Goal: Task Accomplishment & Management: Use online tool/utility

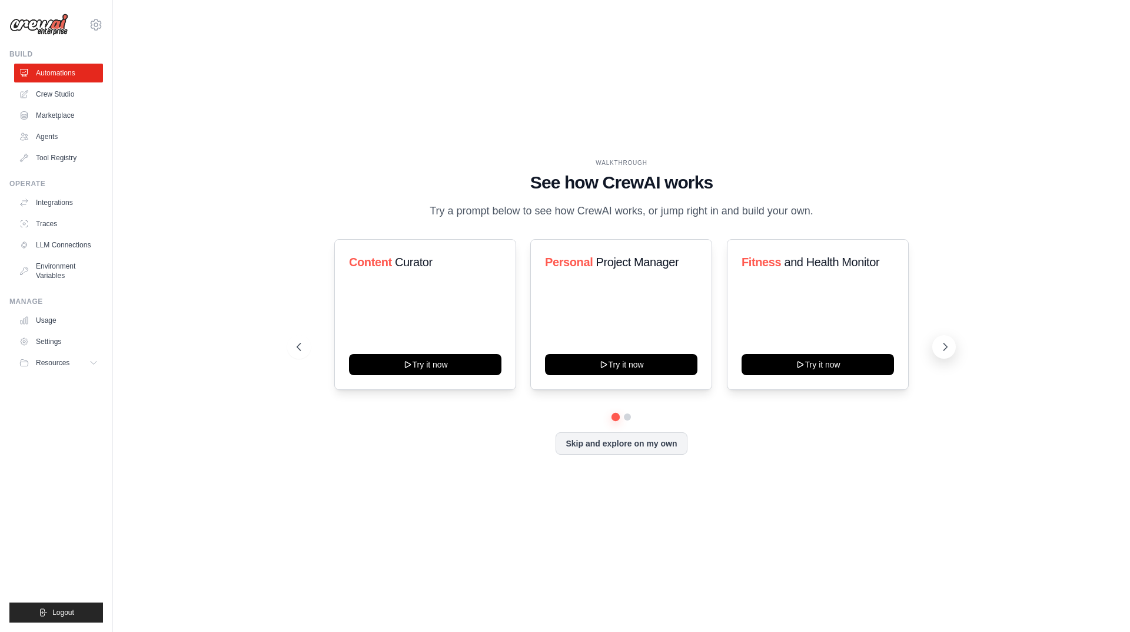
click at [942, 346] on icon at bounding box center [946, 347] width 12 height 12
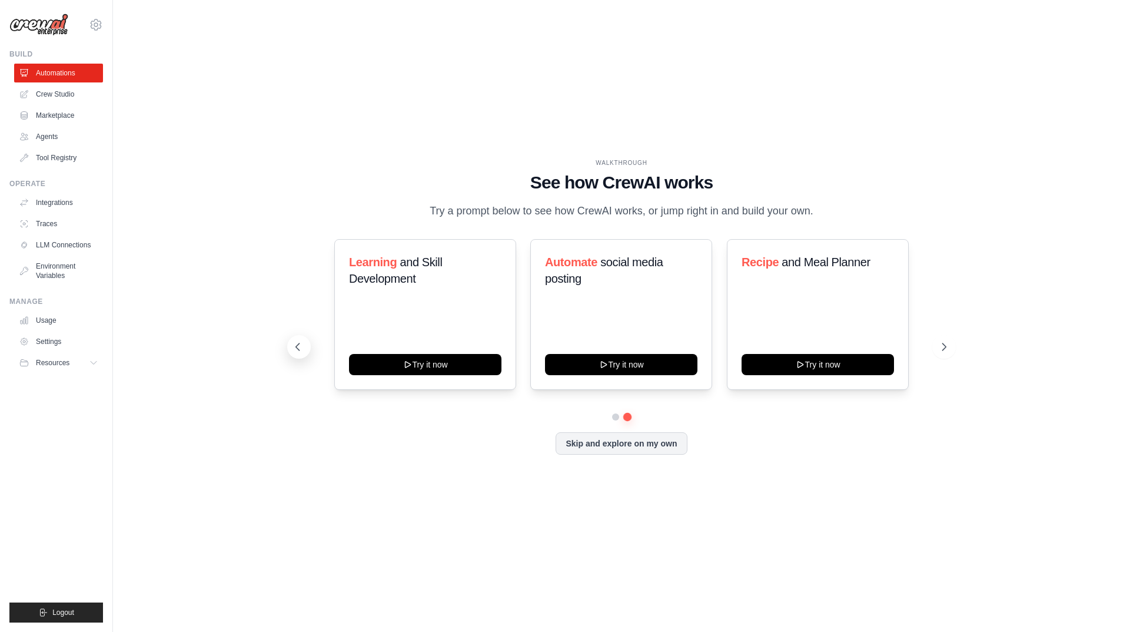
click at [310, 350] on button at bounding box center [299, 347] width 24 height 24
click at [419, 262] on span "Curator" at bounding box center [414, 262] width 38 height 13
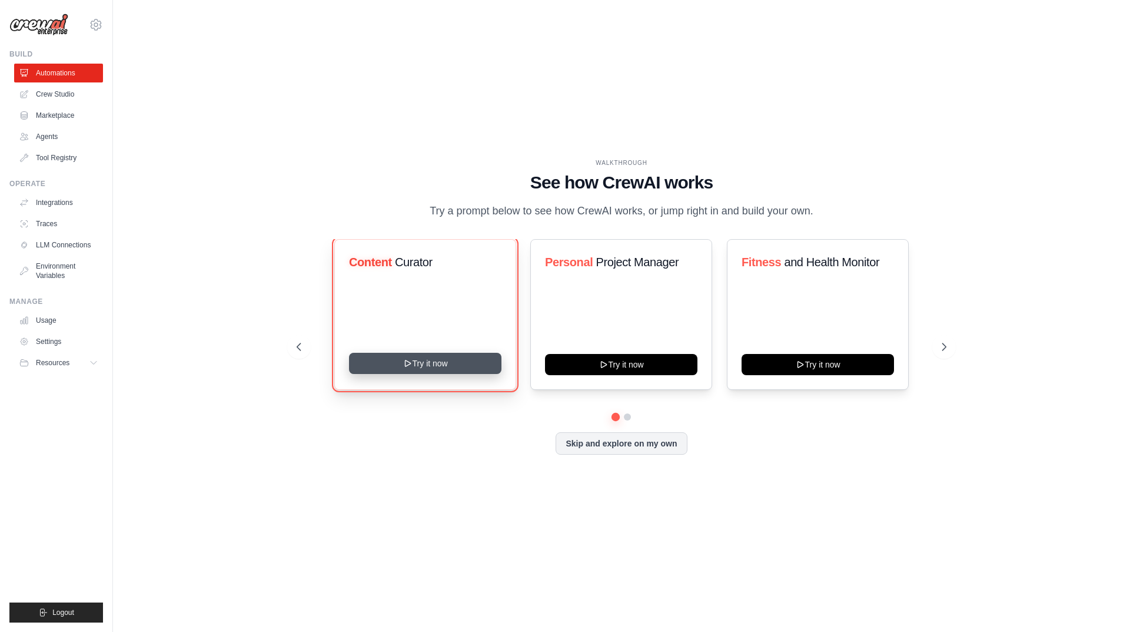
click at [422, 362] on button "Try it now" at bounding box center [425, 363] width 152 height 21
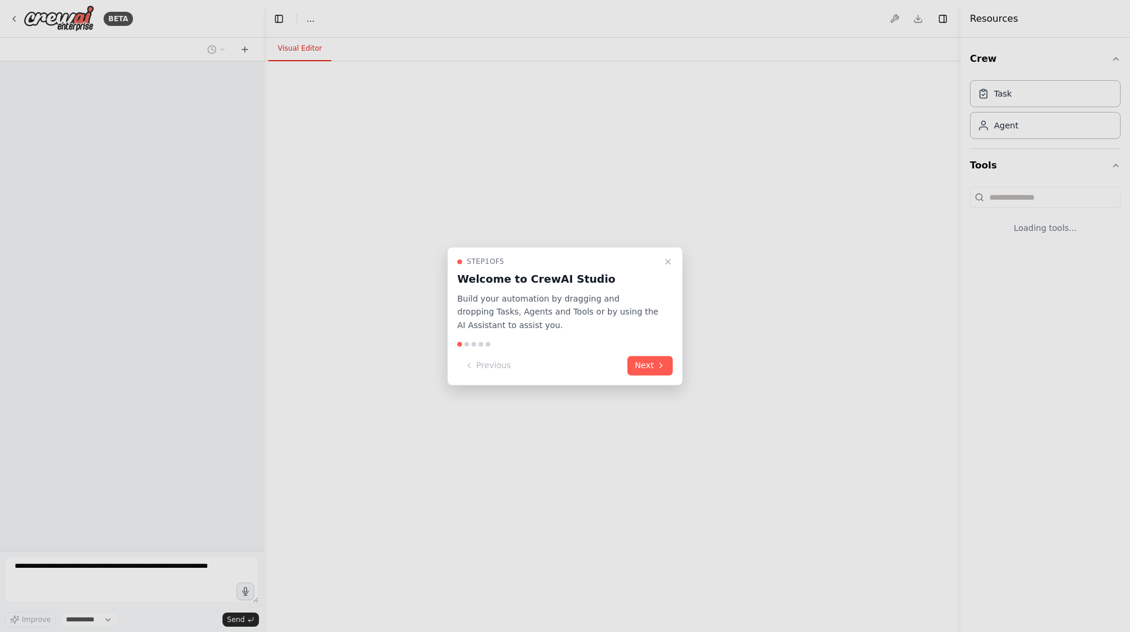
select select "****"
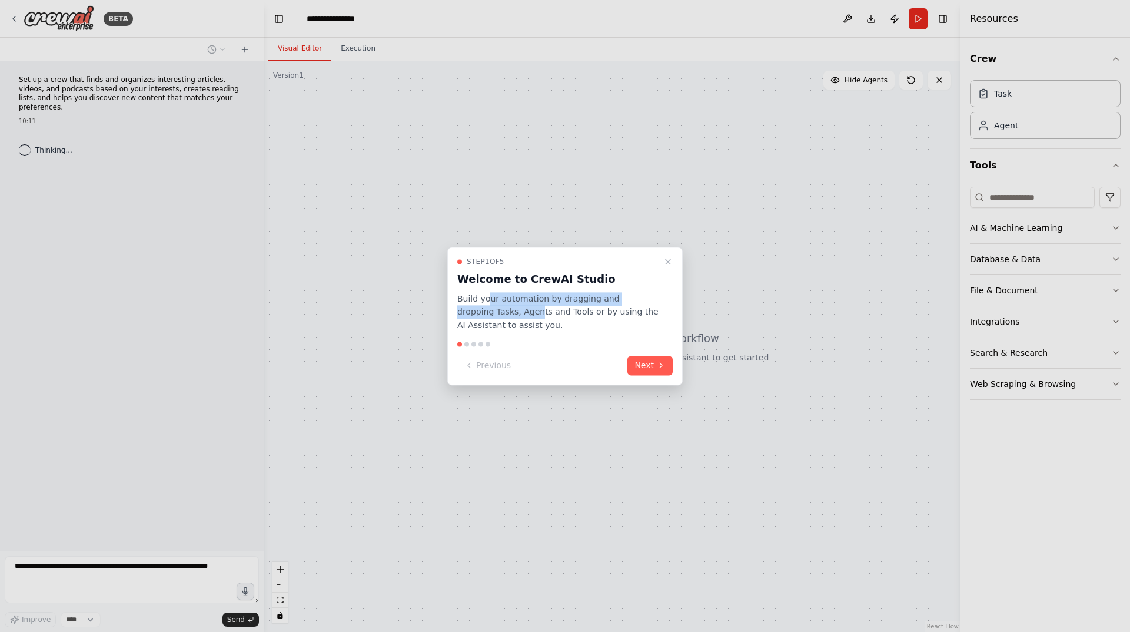
drag, startPoint x: 488, startPoint y: 300, endPoint x: 500, endPoint y: 310, distance: 16.3
click at [500, 310] on p "Build your automation by dragging and dropping Tasks, Agents and Tools or by us…" at bounding box center [557, 312] width 201 height 40
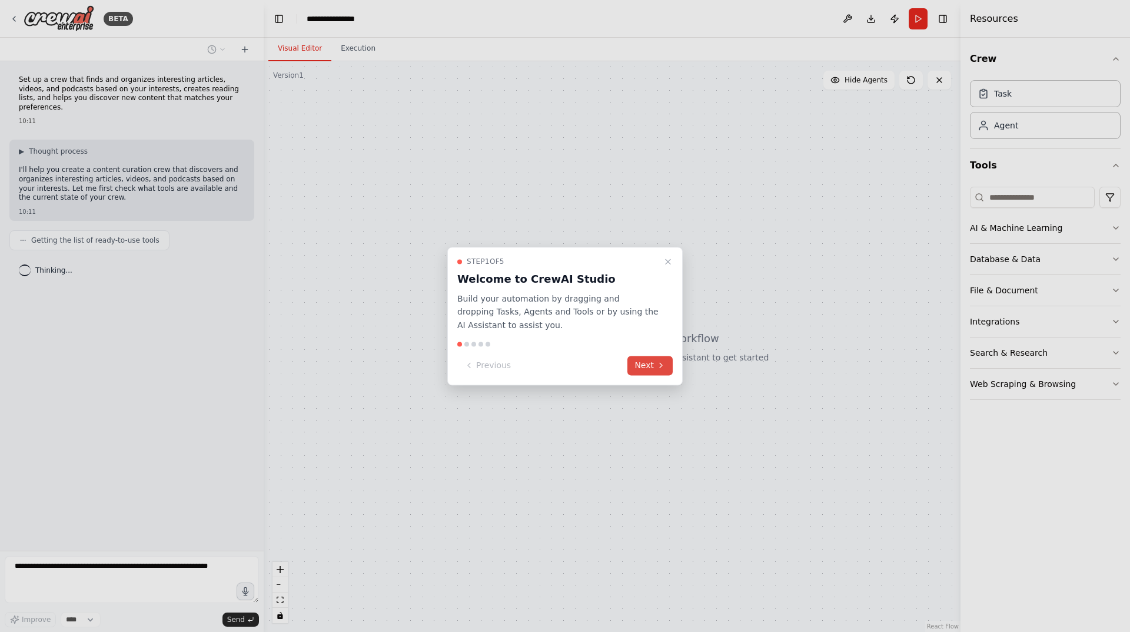
click at [654, 367] on button "Next" at bounding box center [650, 365] width 45 height 19
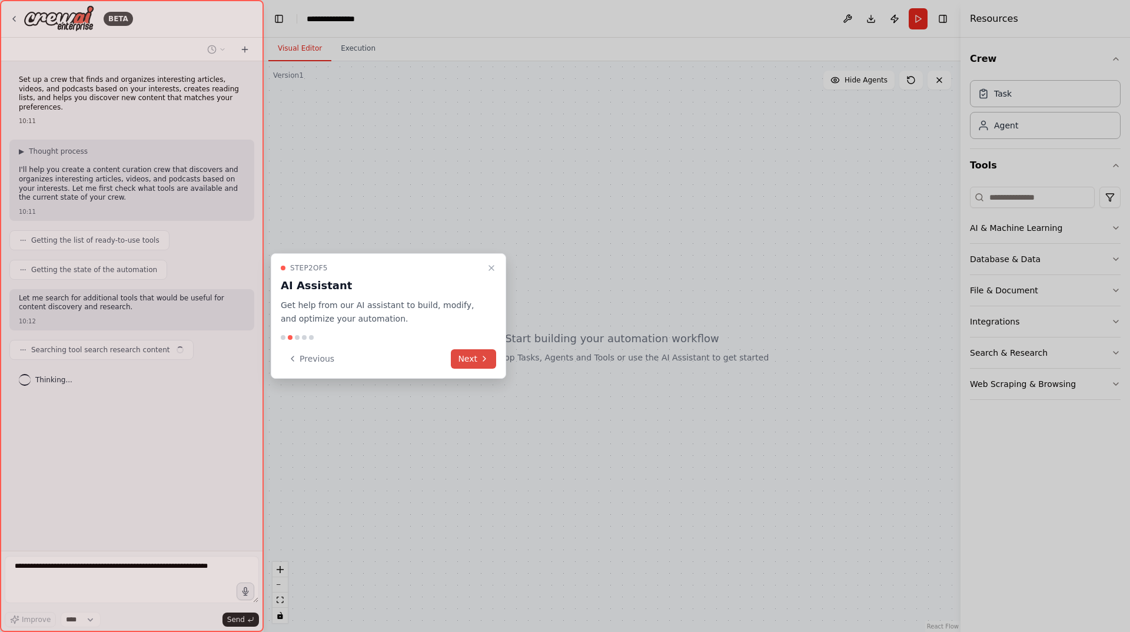
click at [483, 355] on icon at bounding box center [484, 358] width 9 height 9
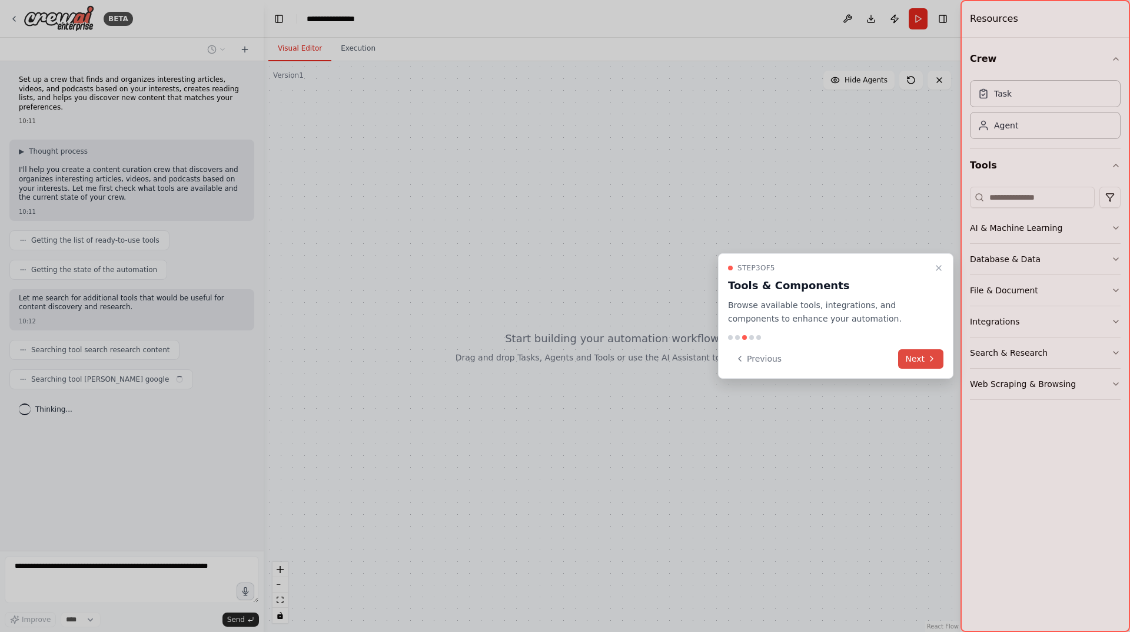
click at [923, 354] on button "Next" at bounding box center [920, 358] width 45 height 19
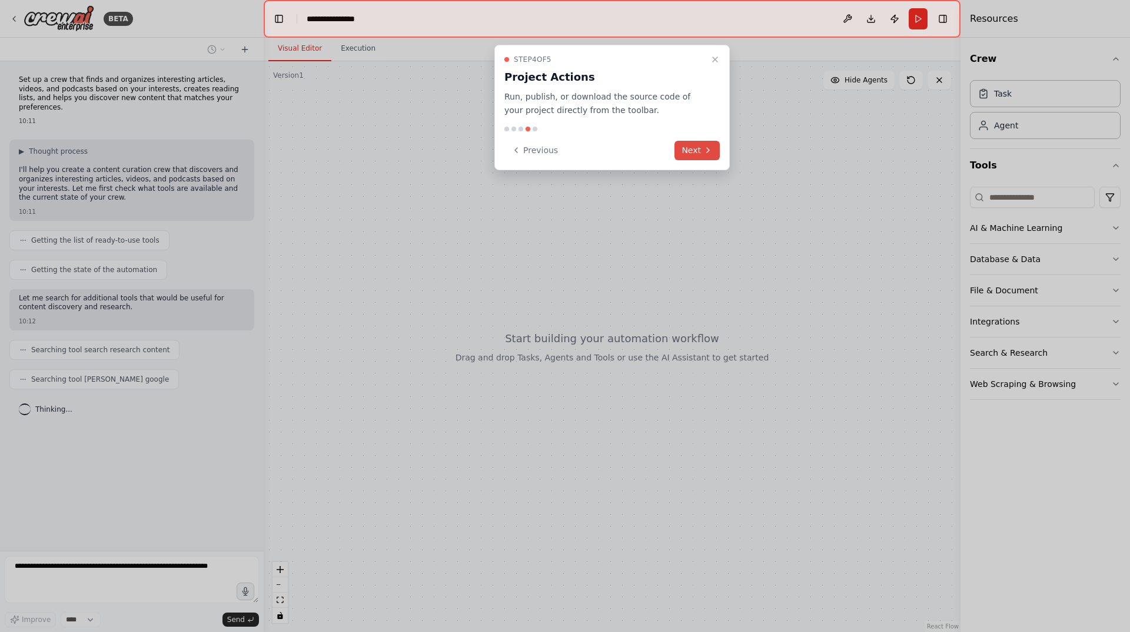
click at [691, 154] on button "Next" at bounding box center [697, 150] width 45 height 19
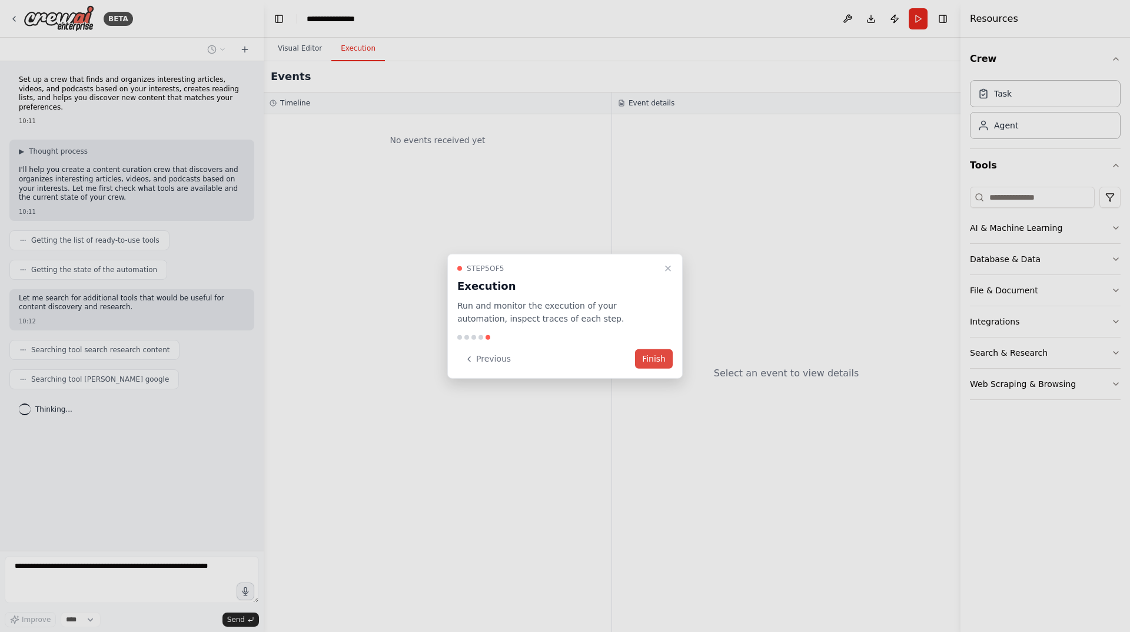
click at [645, 354] on button "Finish" at bounding box center [654, 358] width 38 height 19
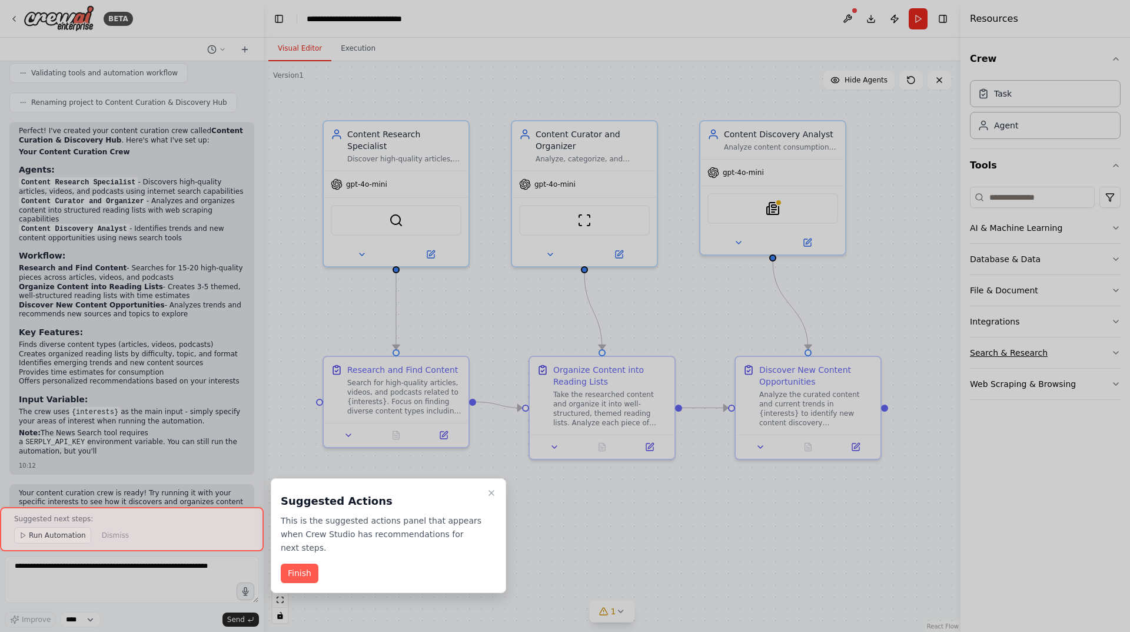
scroll to position [684, 0]
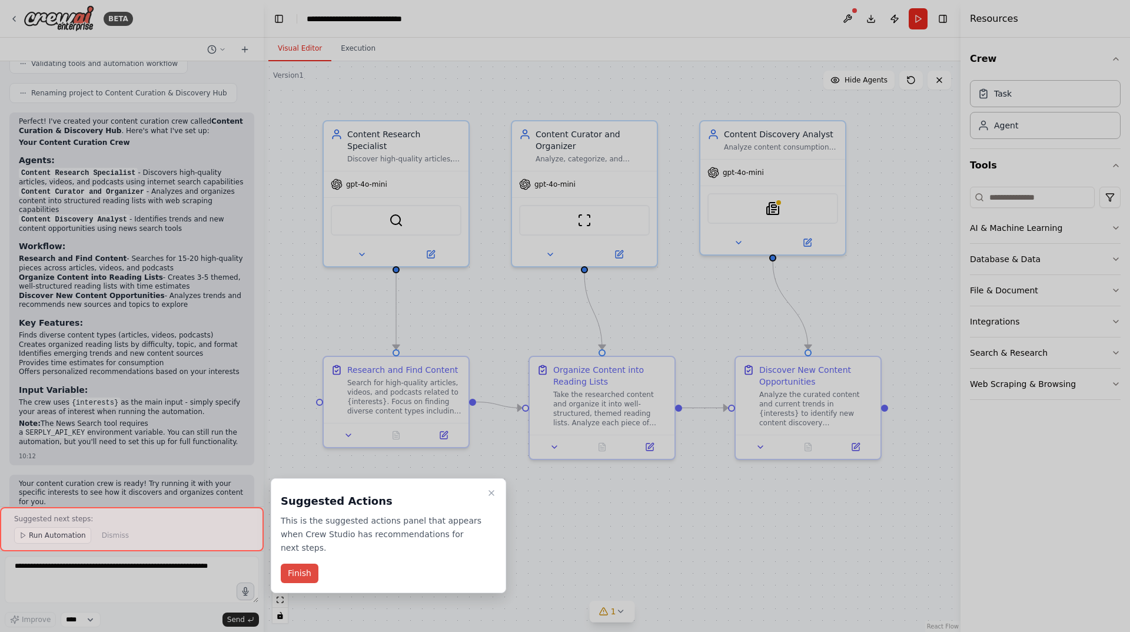
click at [308, 563] on button "Finish" at bounding box center [300, 572] width 38 height 19
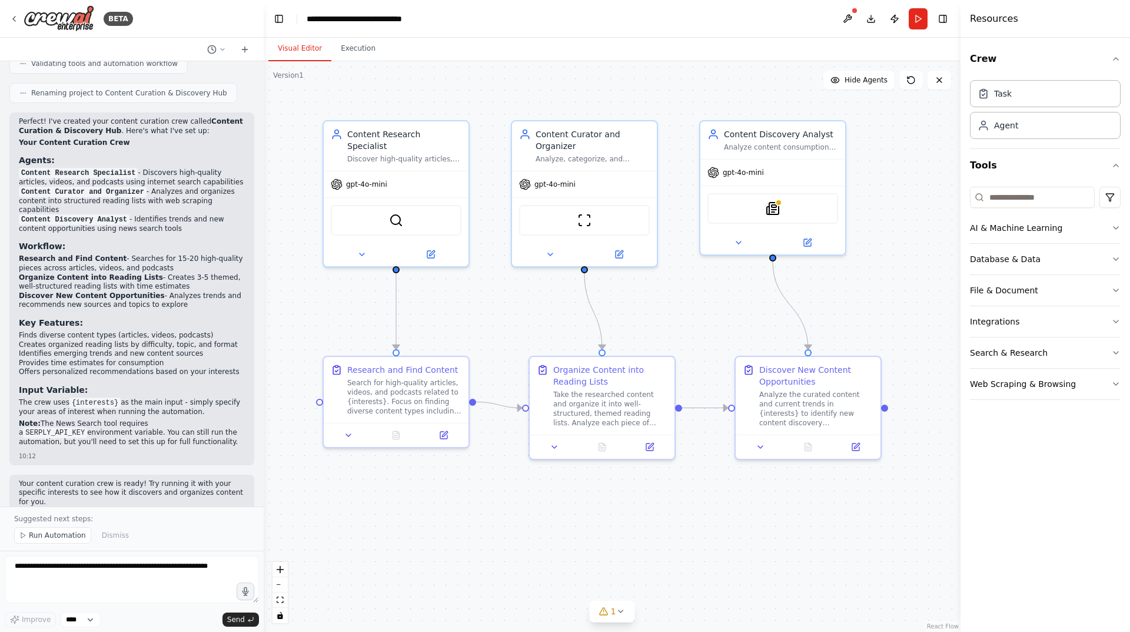
scroll to position [507, 0]
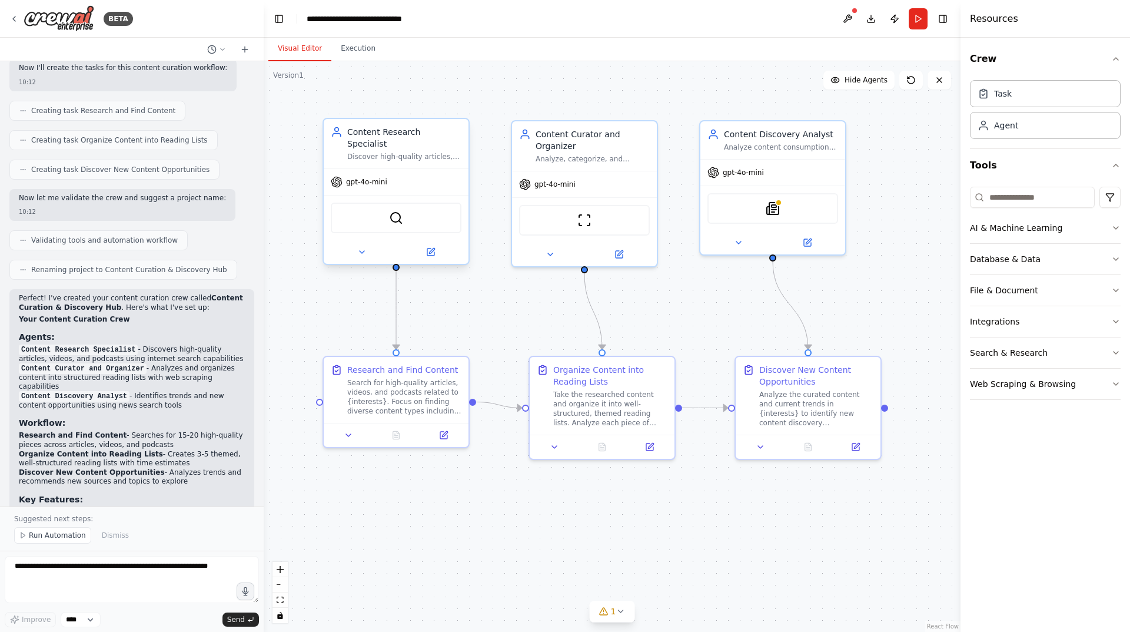
click at [405, 178] on div "gpt-4o-mini" at bounding box center [396, 182] width 145 height 26
click at [40, 535] on span "Run Automation" at bounding box center [57, 534] width 57 height 9
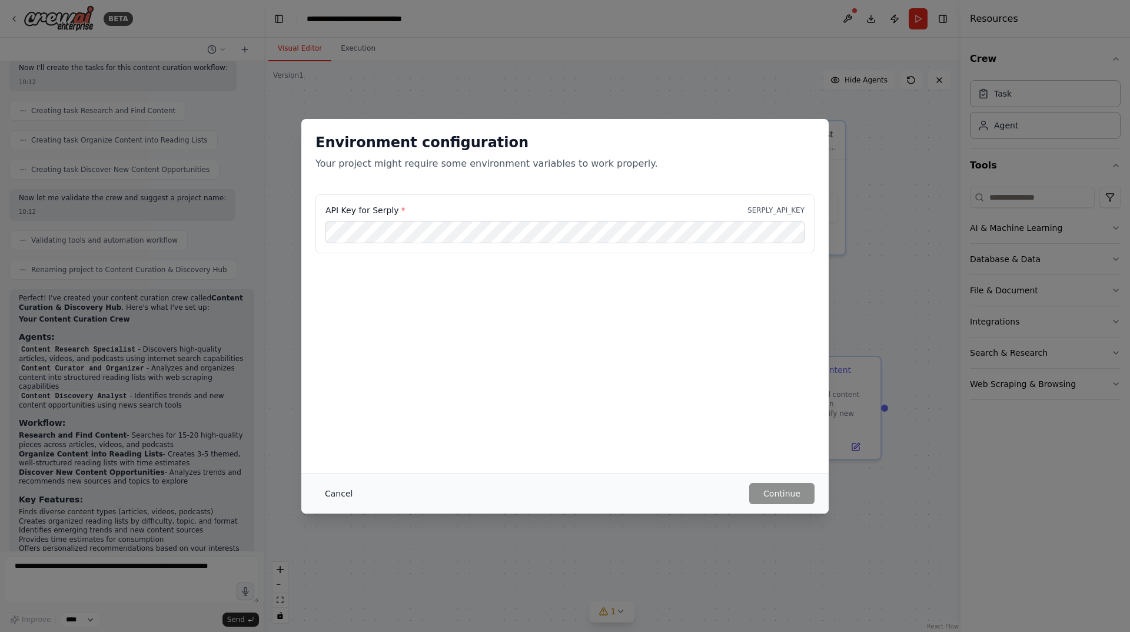
click at [330, 489] on button "Cancel" at bounding box center [339, 493] width 47 height 21
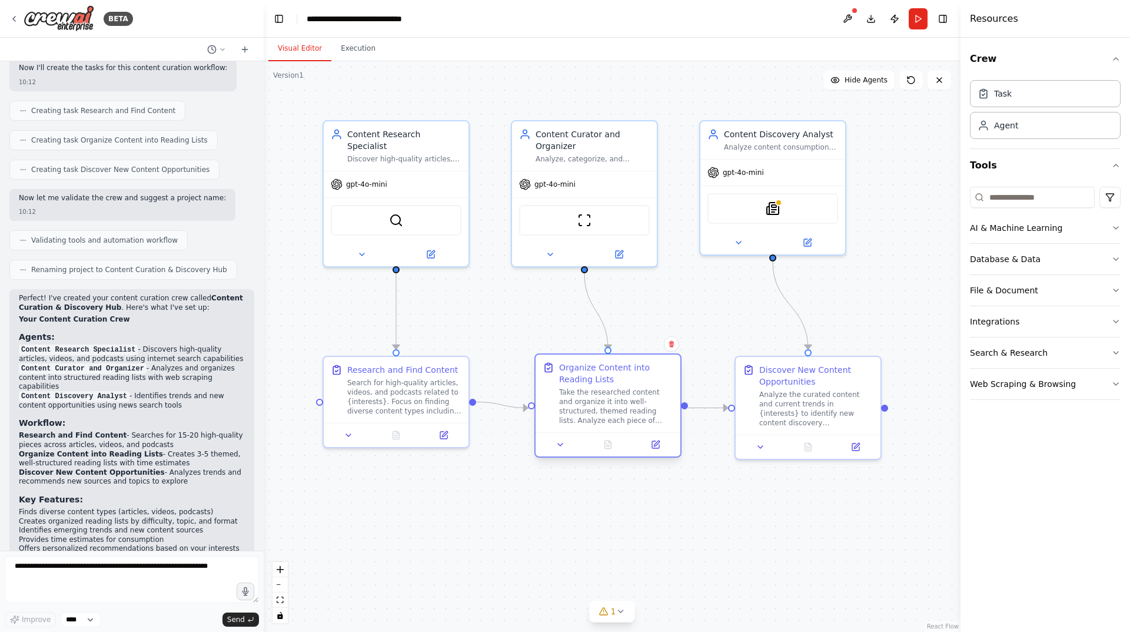
drag, startPoint x: 607, startPoint y: 397, endPoint x: 614, endPoint y: 390, distance: 10.4
click at [614, 390] on div "Take the researched content and organize it into well-structured, themed readin…" at bounding box center [616, 406] width 114 height 38
drag, startPoint x: 621, startPoint y: 392, endPoint x: 605, endPoint y: 387, distance: 16.8
click at [605, 387] on div "Organize Content into Reading Lists Take the researched content and organize it…" at bounding box center [605, 394] width 114 height 64
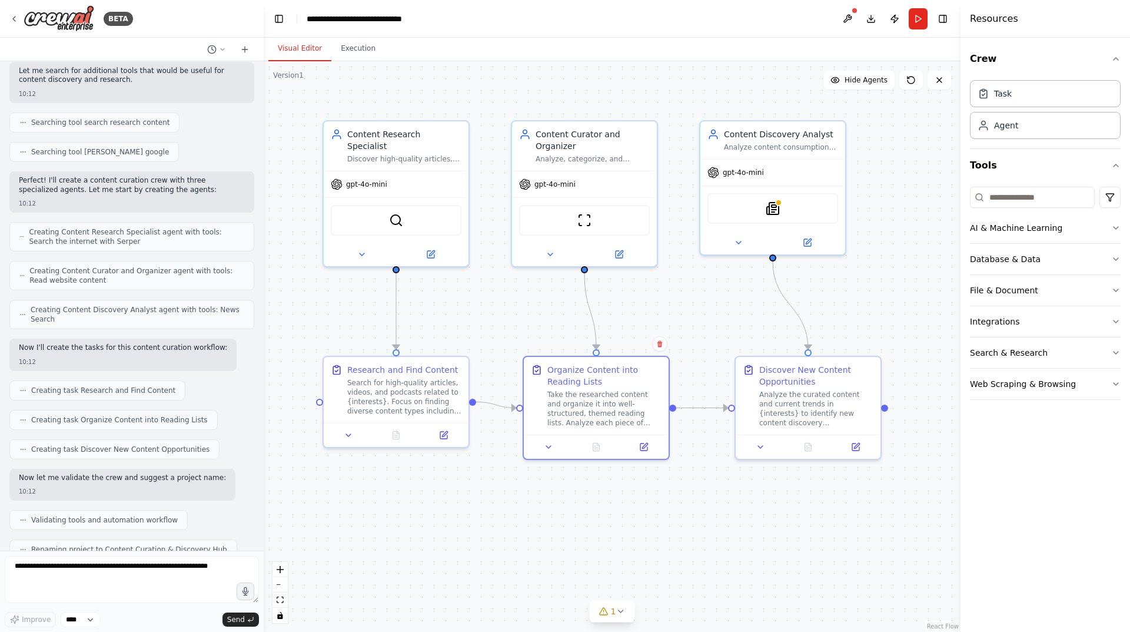
scroll to position [0, 0]
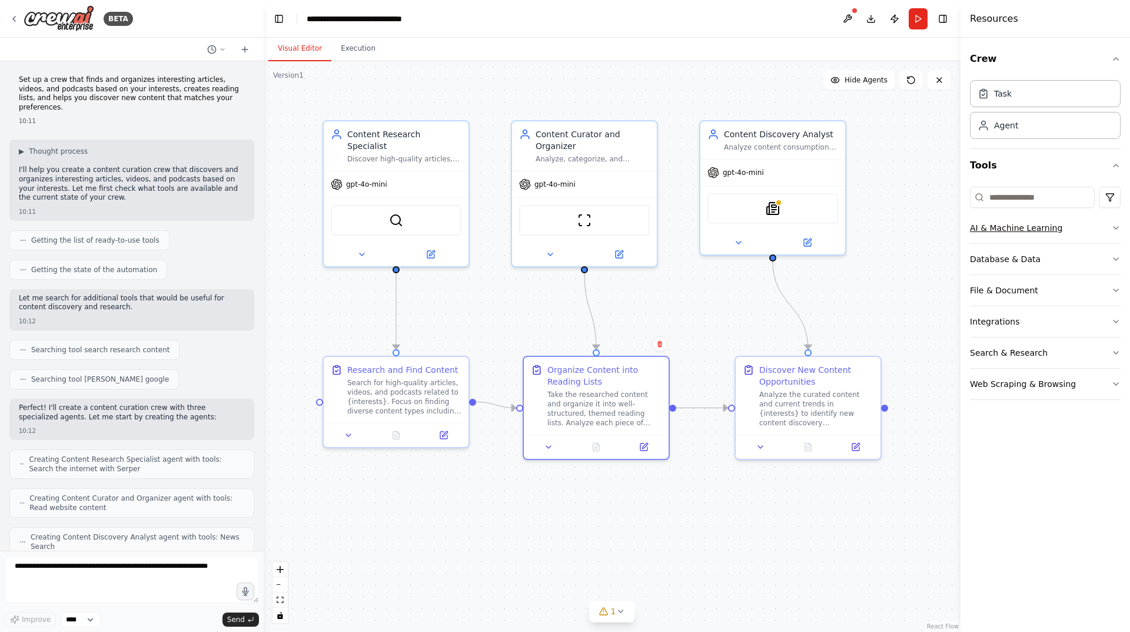
click at [1043, 231] on div "AI & Machine Learning" at bounding box center [1016, 228] width 92 height 12
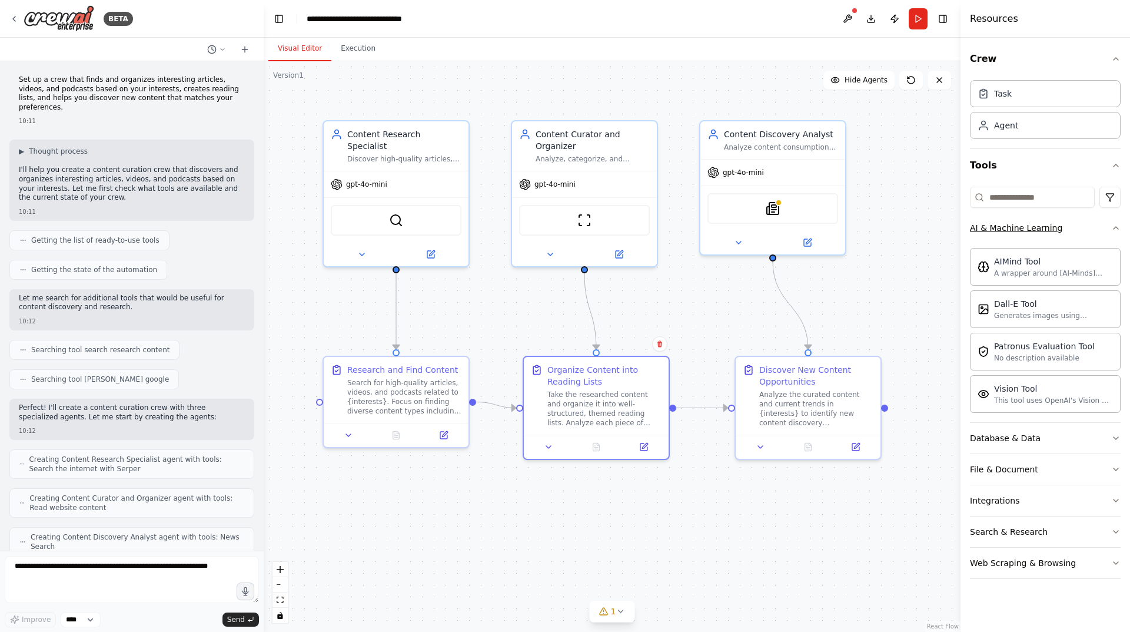
click at [1115, 230] on icon "button" at bounding box center [1116, 227] width 9 height 9
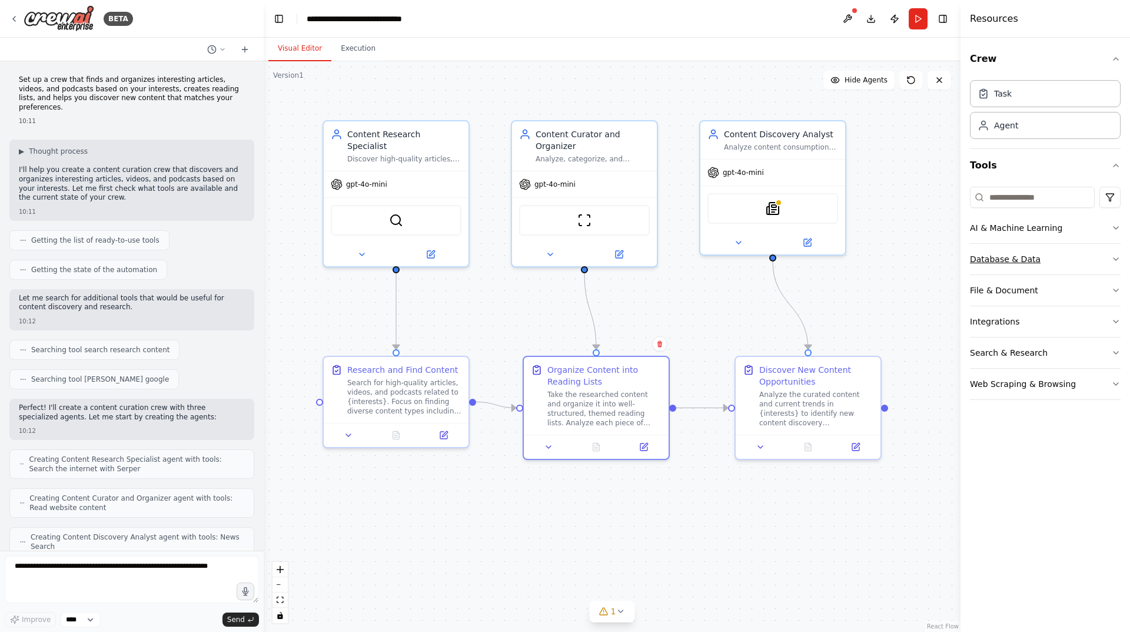
click at [1118, 258] on icon "button" at bounding box center [1116, 258] width 9 height 9
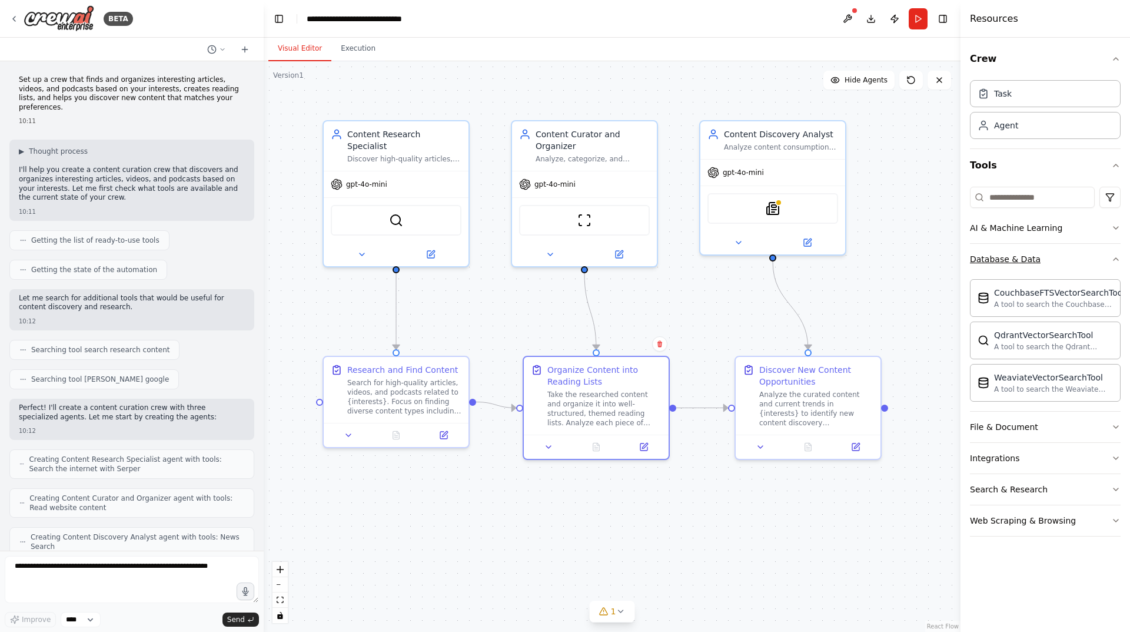
click at [1118, 258] on icon "button" at bounding box center [1116, 258] width 9 height 9
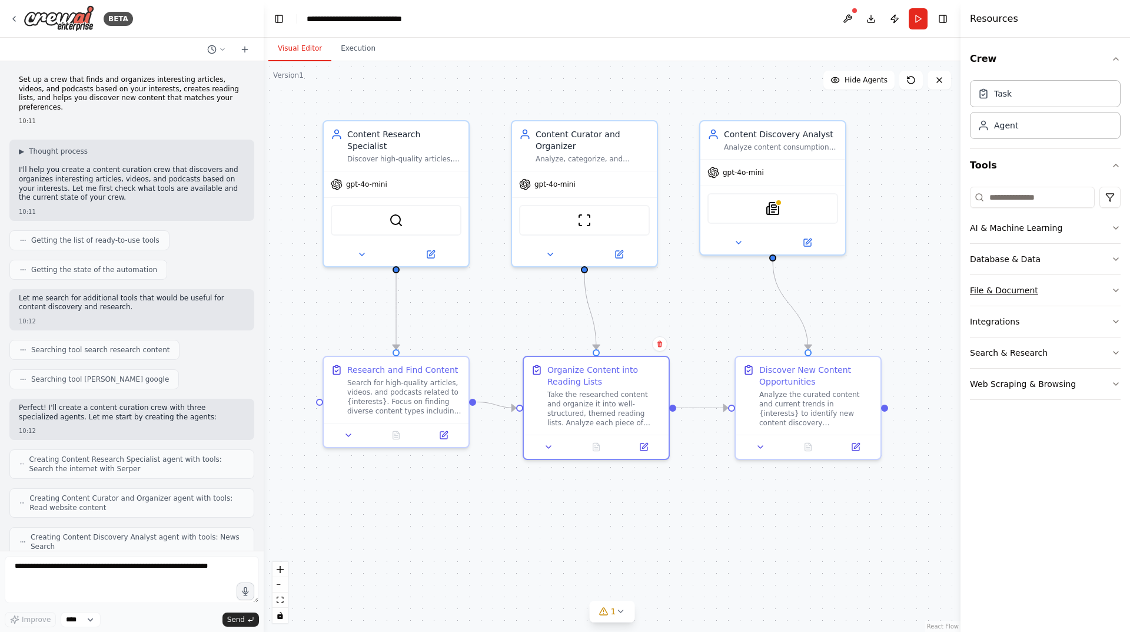
click at [1116, 290] on icon "button" at bounding box center [1116, 290] width 9 height 9
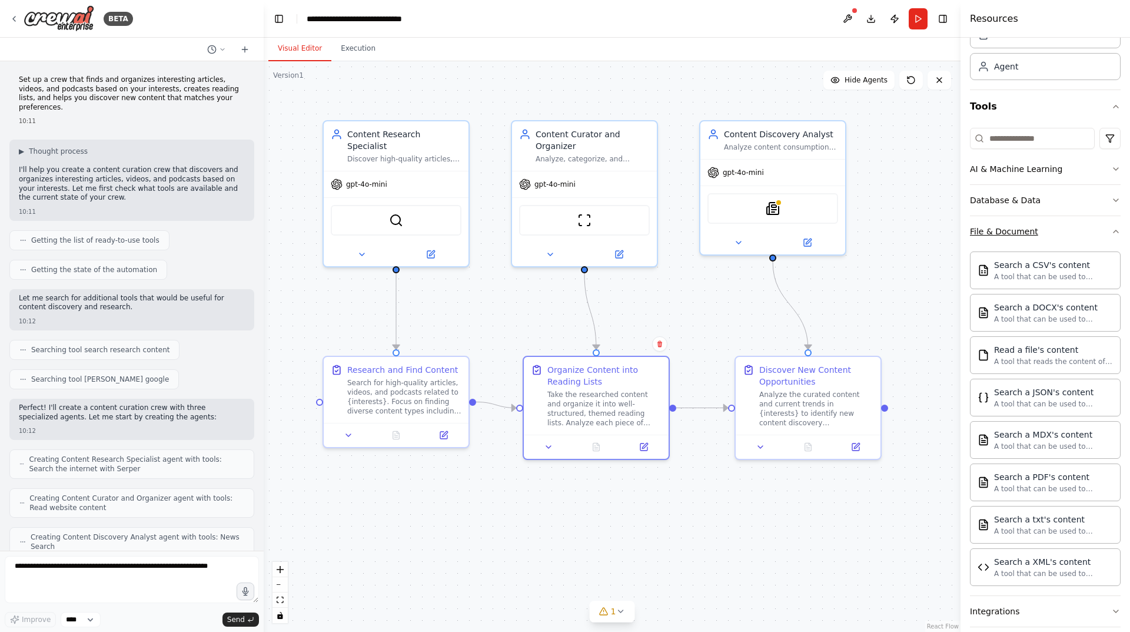
scroll to position [118, 0]
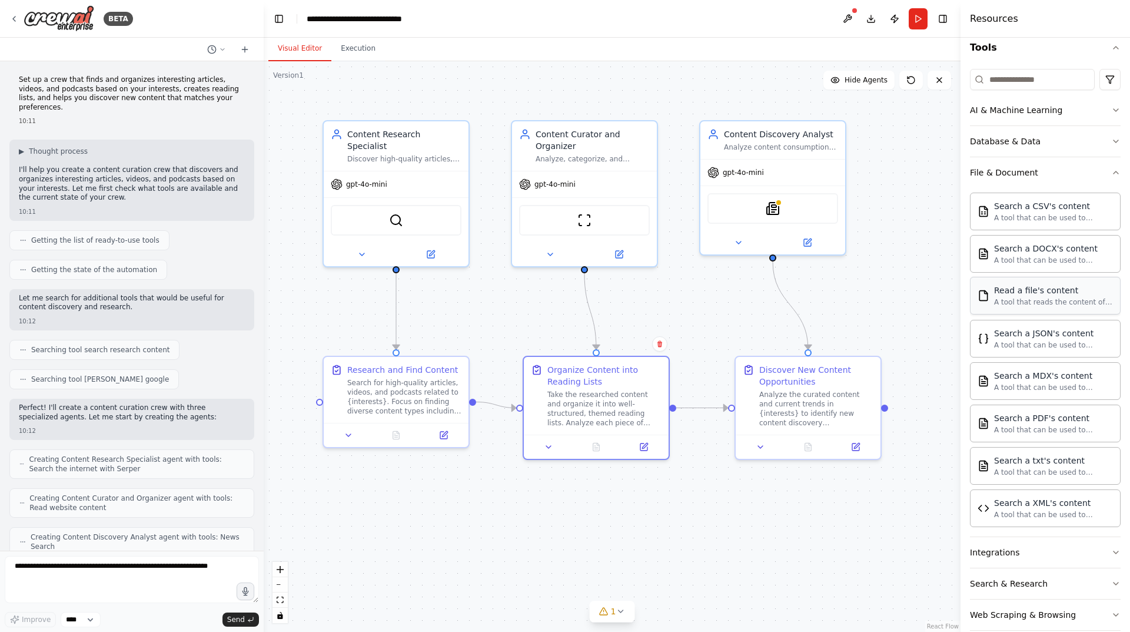
click at [1077, 296] on div "Read a file's content" at bounding box center [1053, 290] width 119 height 12
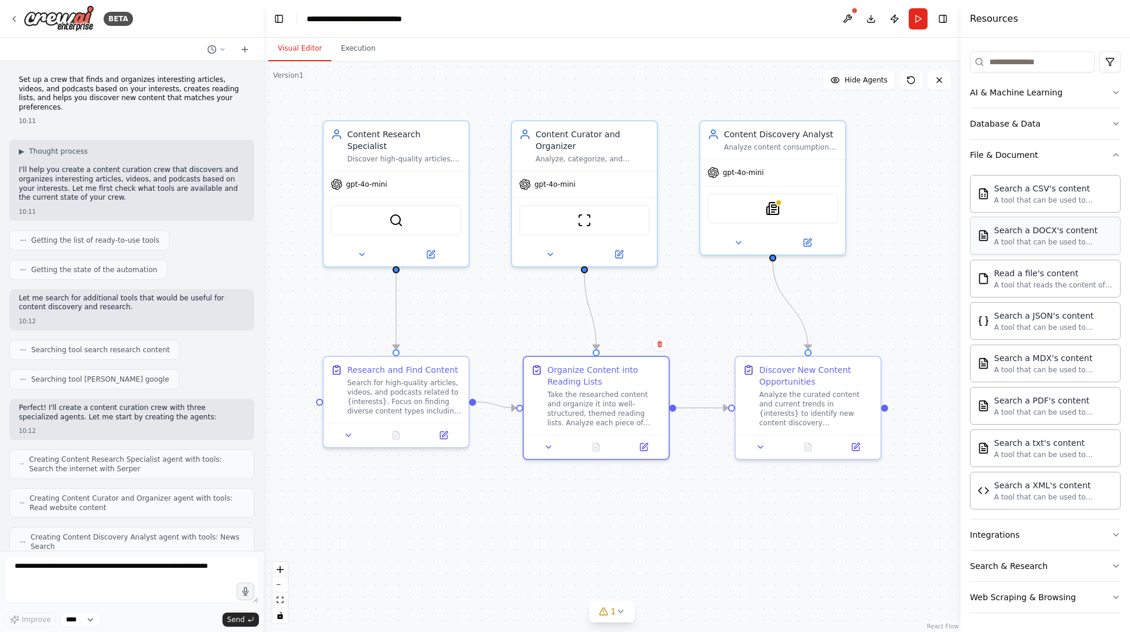
click at [1072, 240] on div "A tool that can be used to semantic search a query from a DOCX's content." at bounding box center [1053, 241] width 119 height 9
click at [992, 192] on div "Search a CSV's content A tool that can be used to semantic search a query from …" at bounding box center [1045, 193] width 135 height 22
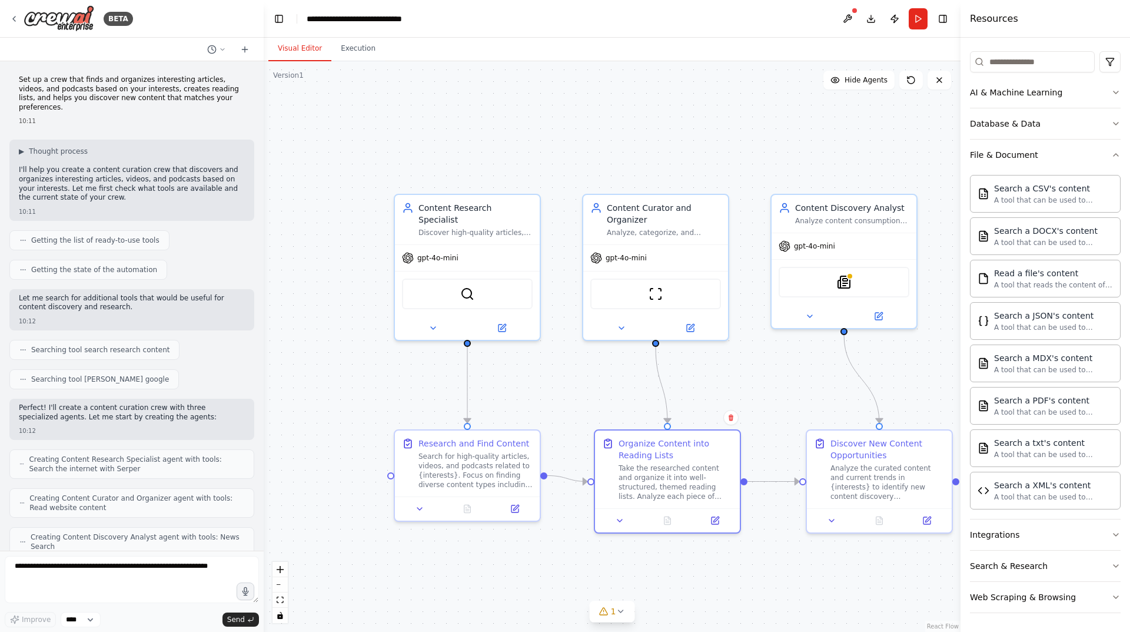
drag, startPoint x: 849, startPoint y: 466, endPoint x: 969, endPoint y: 596, distance: 177.1
click at [969, 605] on div "BETA Set up a crew that finds and organizes interesting articles, videos, and p…" at bounding box center [565, 316] width 1130 height 632
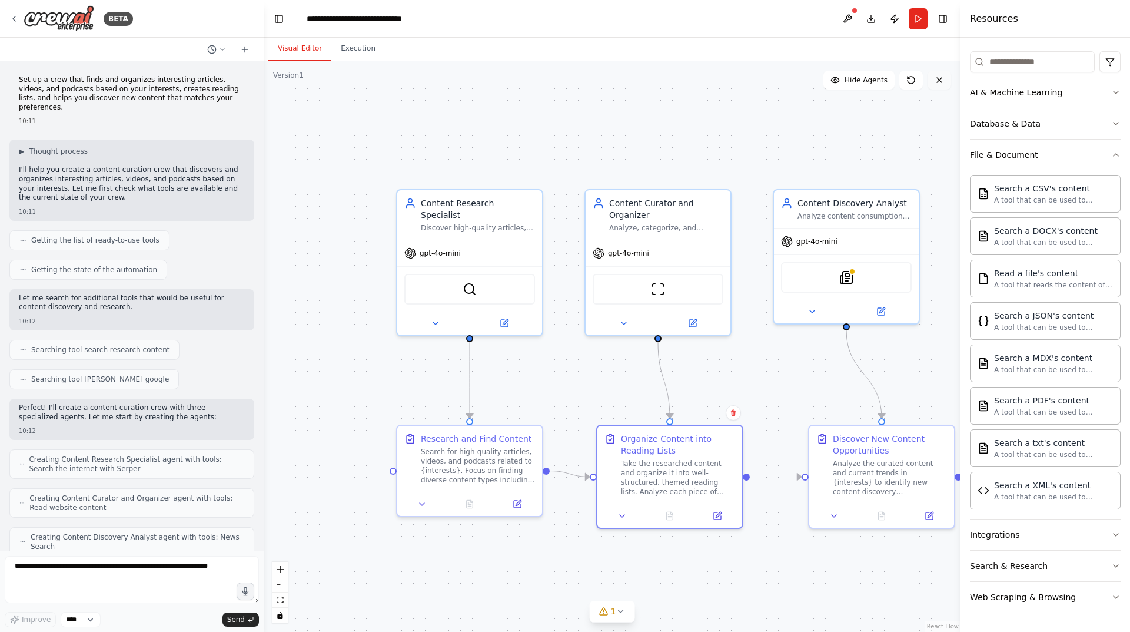
click at [934, 82] on button at bounding box center [940, 80] width 24 height 19
click at [452, 278] on div "SerperDevTool" at bounding box center [469, 286] width 131 height 31
click at [530, 177] on icon at bounding box center [533, 176] width 7 height 7
click at [573, 130] on div ".deletable-edge-delete-btn { width: 20px; height: 20px; border: 0px solid #ffff…" at bounding box center [612, 346] width 697 height 571
click at [937, 86] on button at bounding box center [940, 80] width 24 height 19
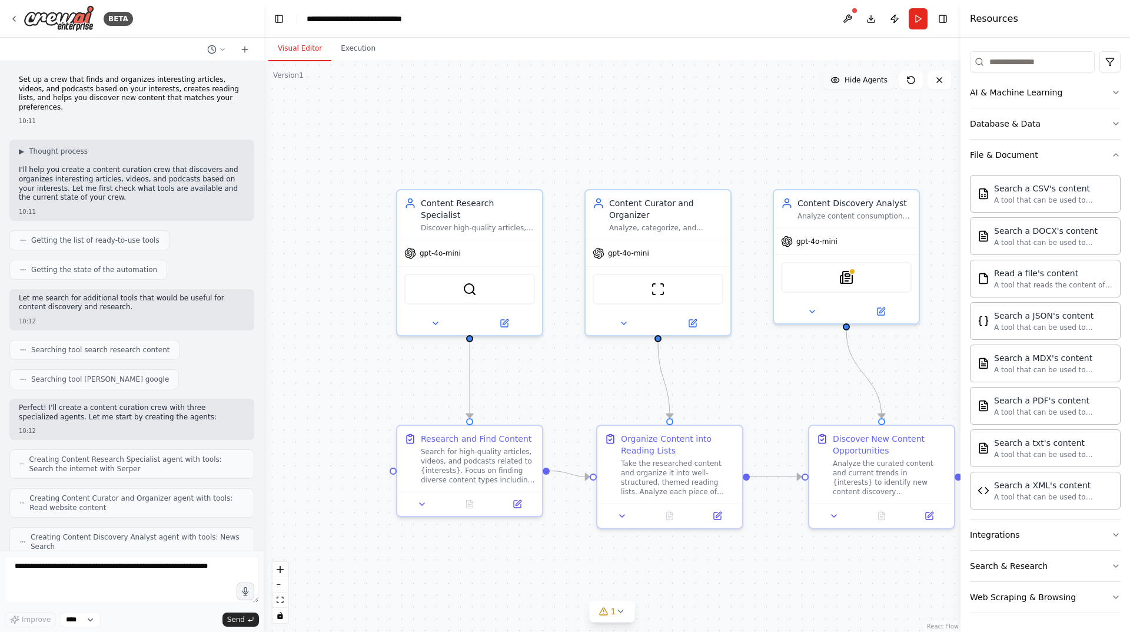
click at [863, 81] on span "Hide Agents" at bounding box center [866, 79] width 43 height 9
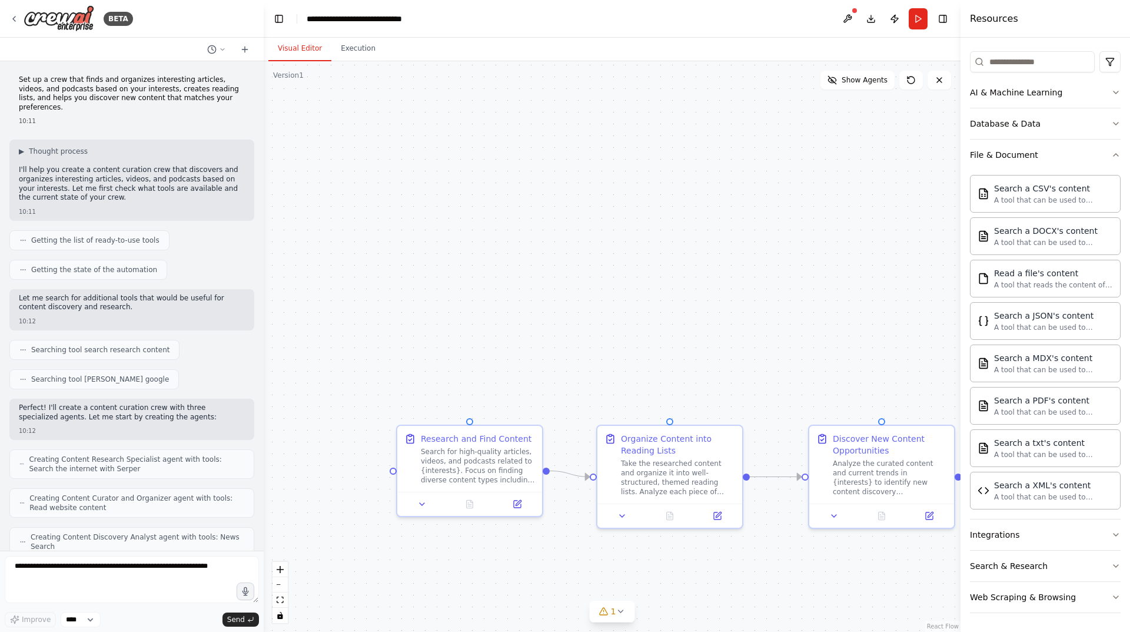
click at [864, 92] on div ".deletable-edge-delete-btn { width: 20px; height: 20px; border: 0px solid #ffff…" at bounding box center [612, 346] width 697 height 571
click at [852, 75] on button "Show Agents" at bounding box center [858, 80] width 74 height 19
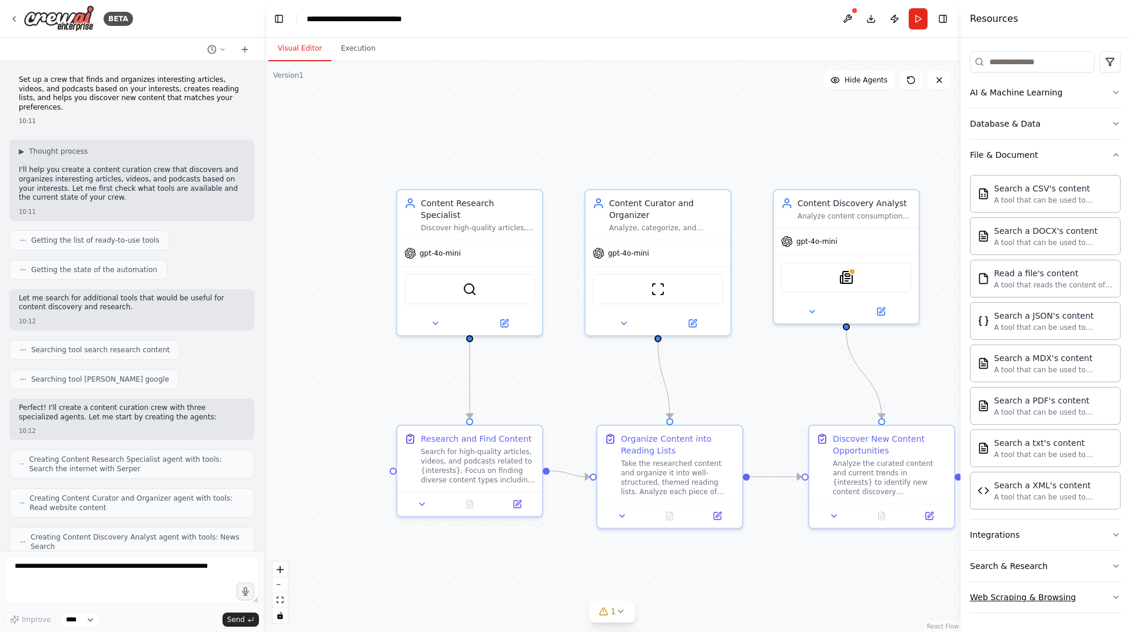
click at [1100, 598] on button "Web Scraping & Browsing" at bounding box center [1045, 597] width 151 height 31
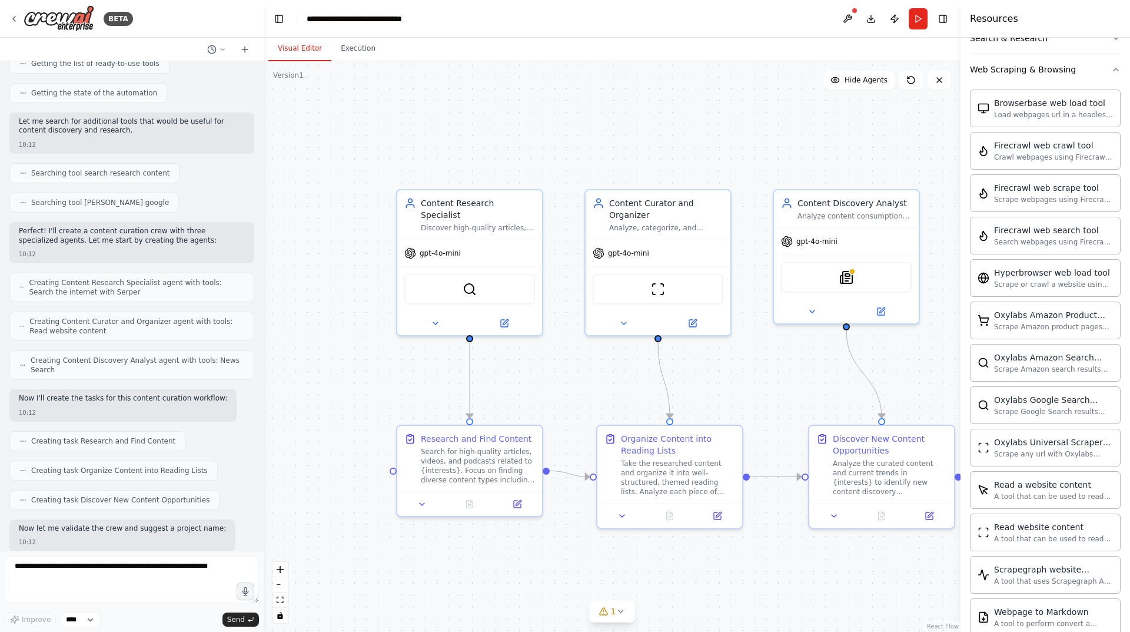
scroll to position [0, 0]
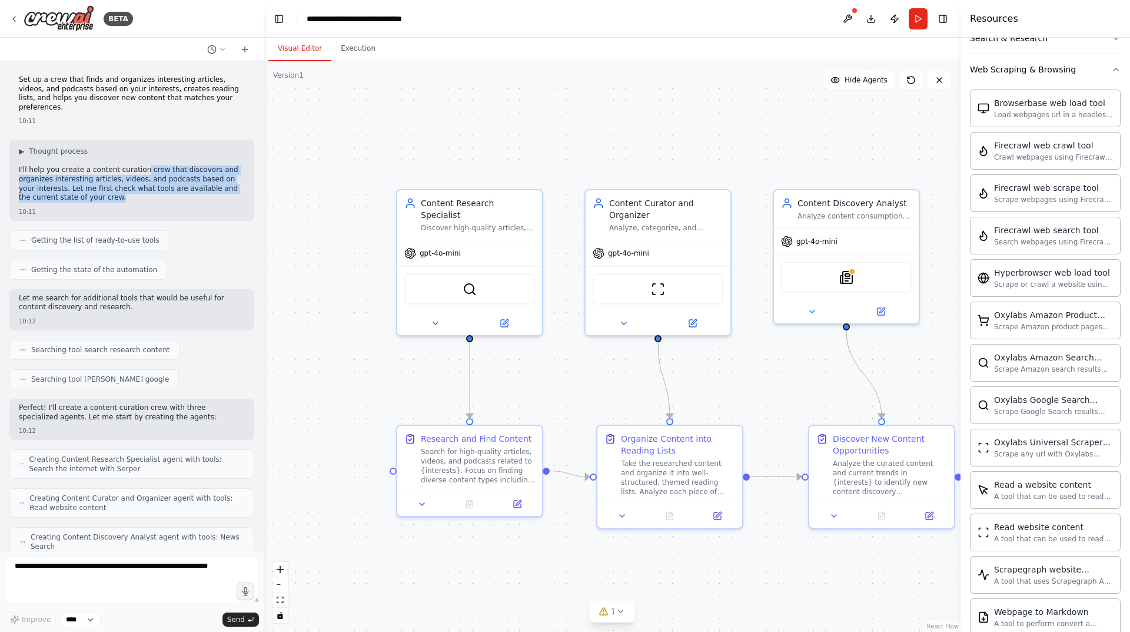
drag, startPoint x: 133, startPoint y: 160, endPoint x: 144, endPoint y: 192, distance: 33.5
click at [144, 192] on p "I'll help you create a content curation crew that discovers and organizes inter…" at bounding box center [132, 183] width 226 height 37
click at [445, 264] on div "SerperDevTool" at bounding box center [469, 286] width 145 height 45
click at [445, 246] on span "gpt-4o-mini" at bounding box center [440, 250] width 41 height 9
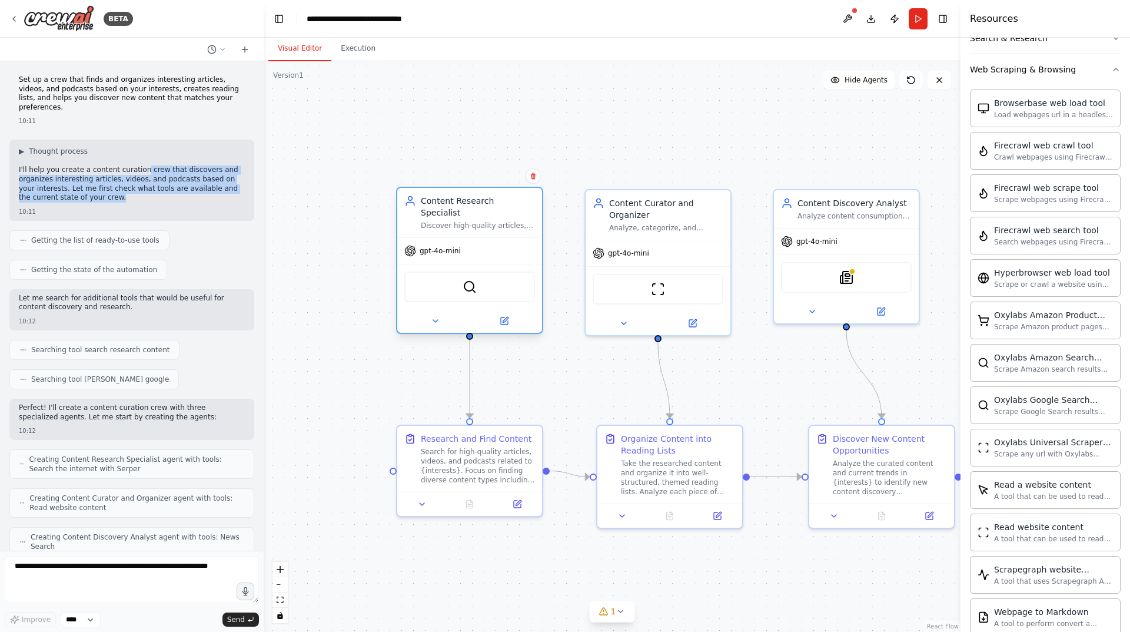
click at [459, 271] on div "SerperDevTool" at bounding box center [469, 286] width 131 height 31
click at [473, 280] on img at bounding box center [470, 287] width 14 height 14
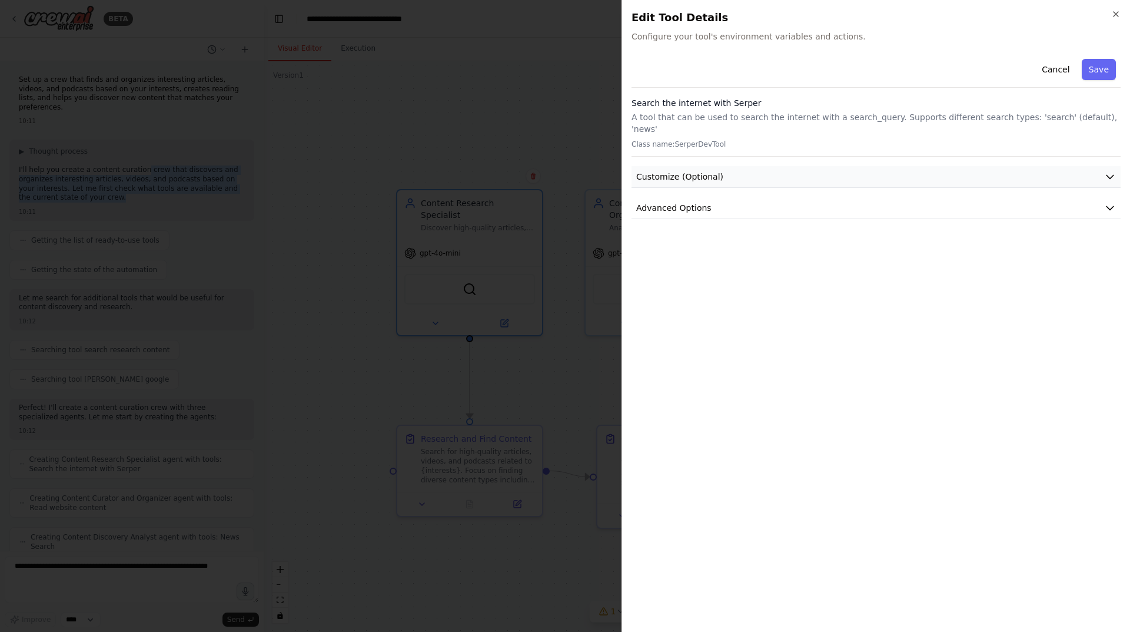
click at [691, 171] on span "Customize (Optional)" at bounding box center [679, 177] width 87 height 12
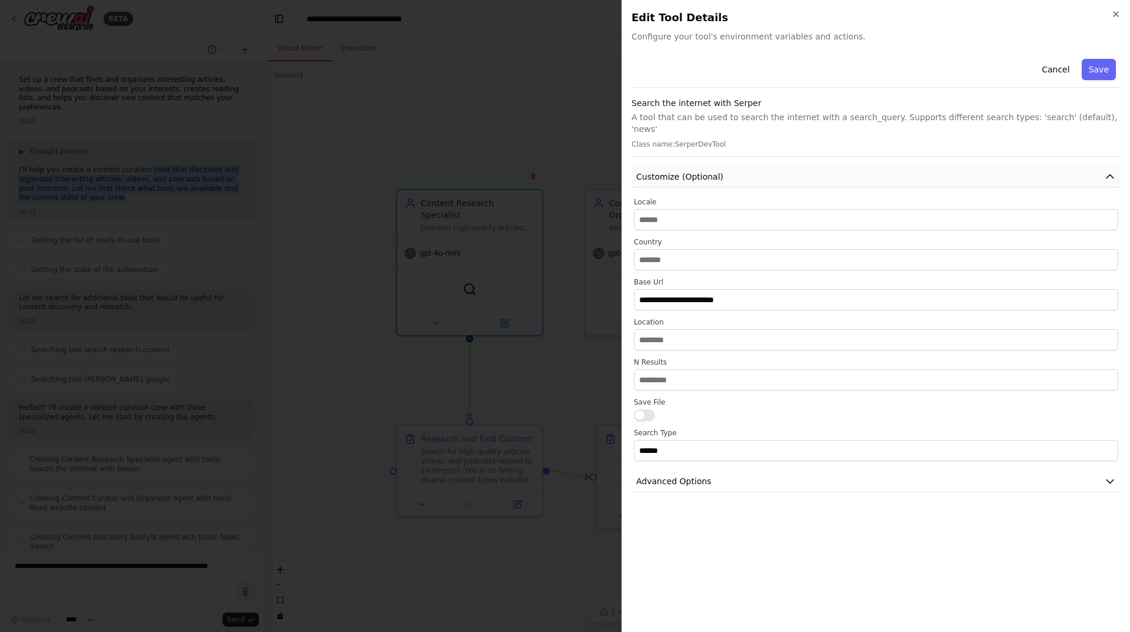
click at [691, 171] on span "Customize (Optional)" at bounding box center [679, 177] width 87 height 12
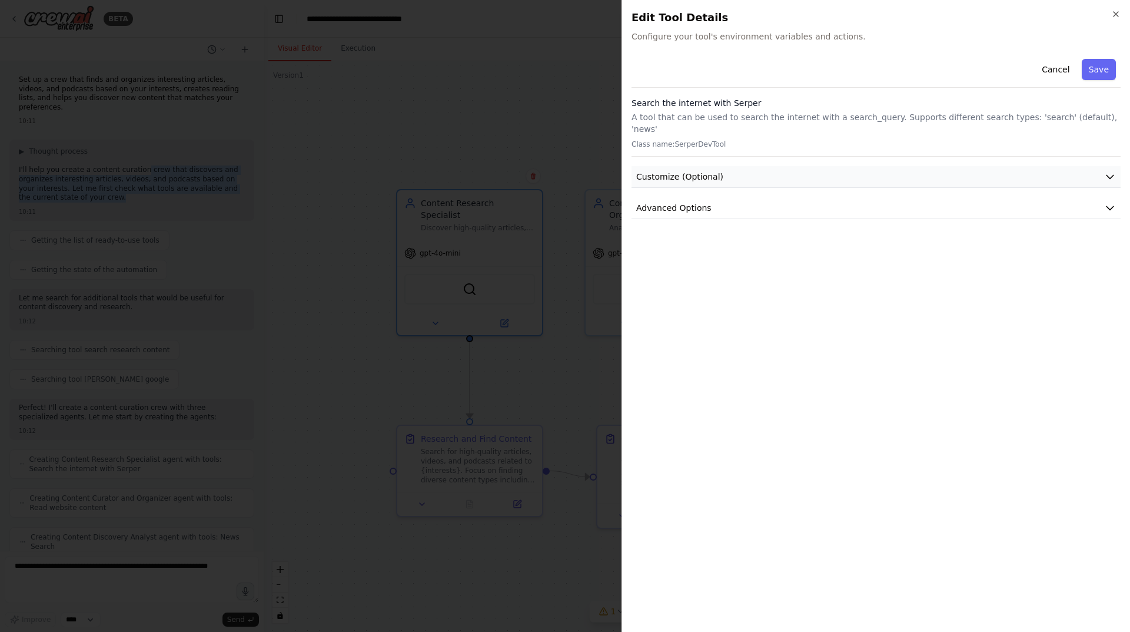
click at [691, 171] on span "Customize (Optional)" at bounding box center [679, 177] width 87 height 12
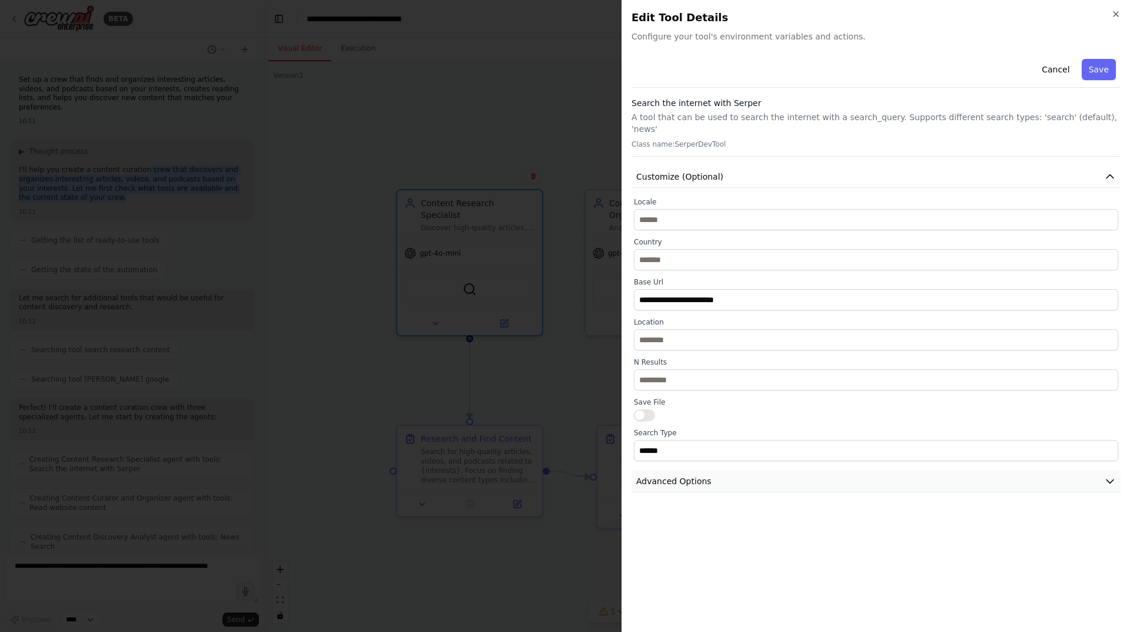
click at [668, 475] on span "Advanced Options" at bounding box center [673, 481] width 75 height 12
click at [712, 470] on button "Advanced Options" at bounding box center [876, 481] width 489 height 22
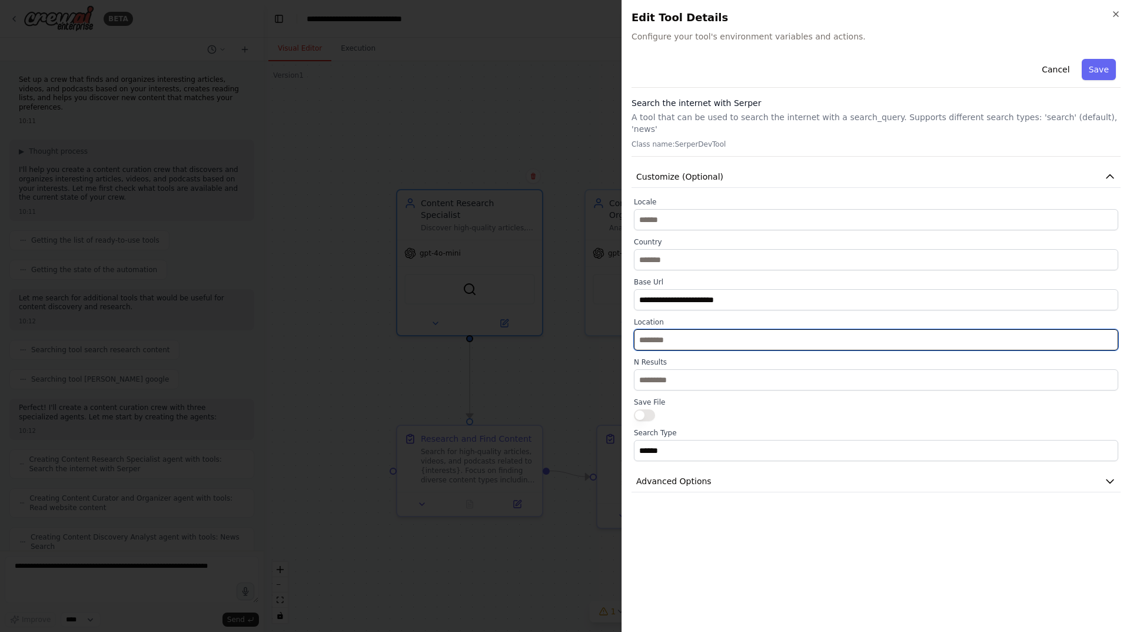
click at [662, 329] on input "text" at bounding box center [876, 339] width 485 height 21
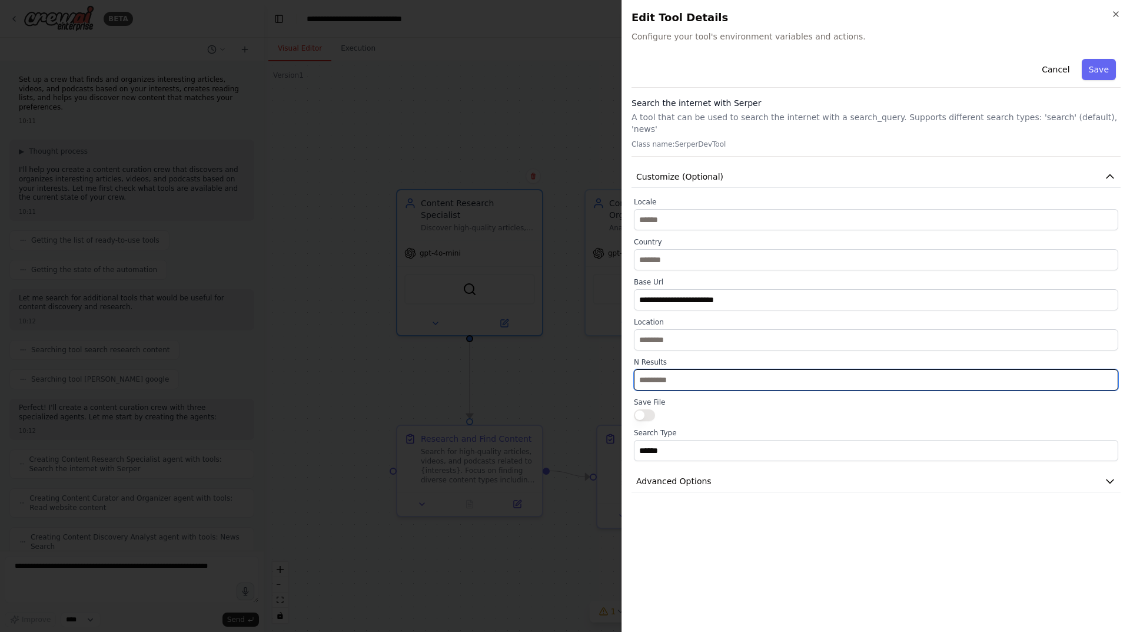
click at [671, 369] on input "**" at bounding box center [876, 379] width 485 height 21
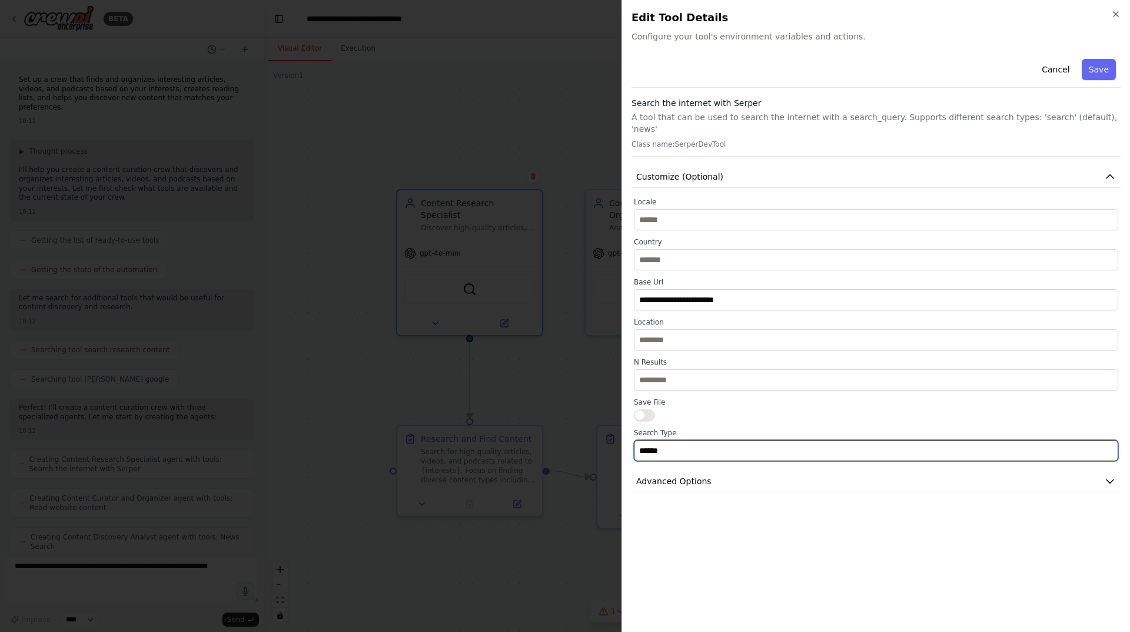
click at [661, 443] on input "******" at bounding box center [876, 450] width 485 height 21
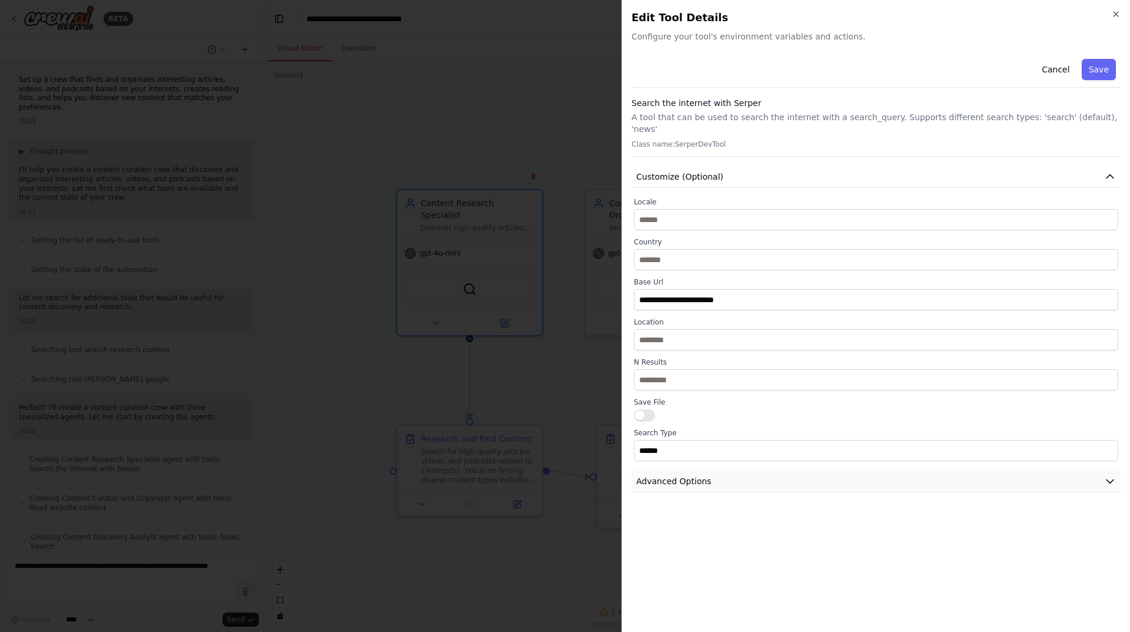
click at [666, 475] on span "Advanced Options" at bounding box center [673, 481] width 75 height 12
click at [1059, 69] on button "Cancel" at bounding box center [1056, 69] width 42 height 21
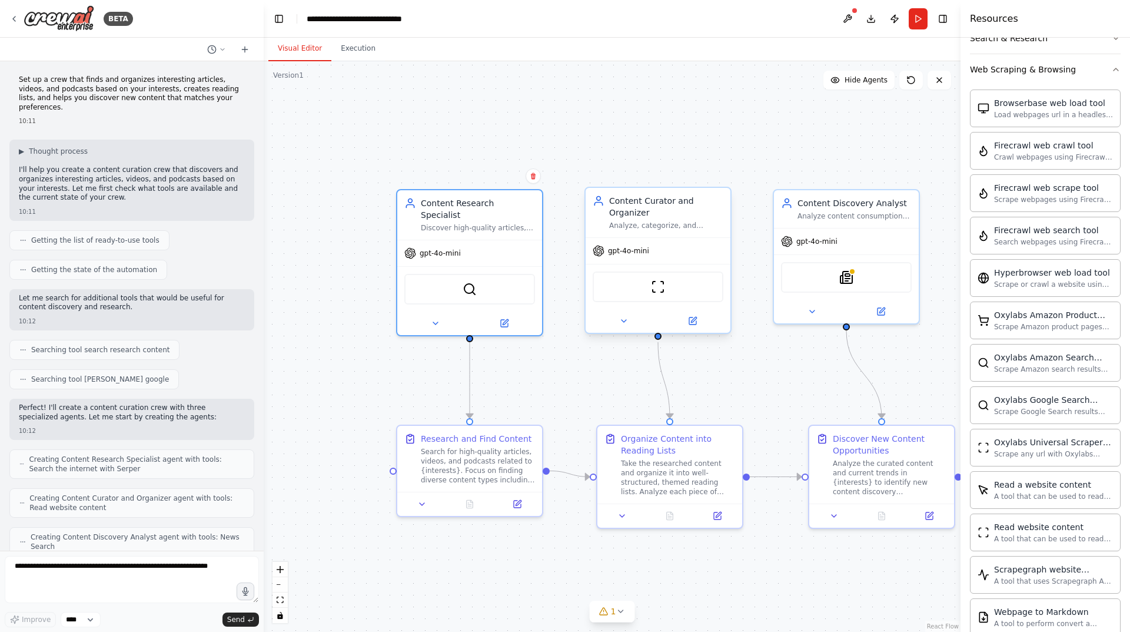
click at [645, 278] on div "ScrapeWebsiteTool" at bounding box center [658, 286] width 131 height 31
click at [627, 323] on icon at bounding box center [623, 320] width 9 height 9
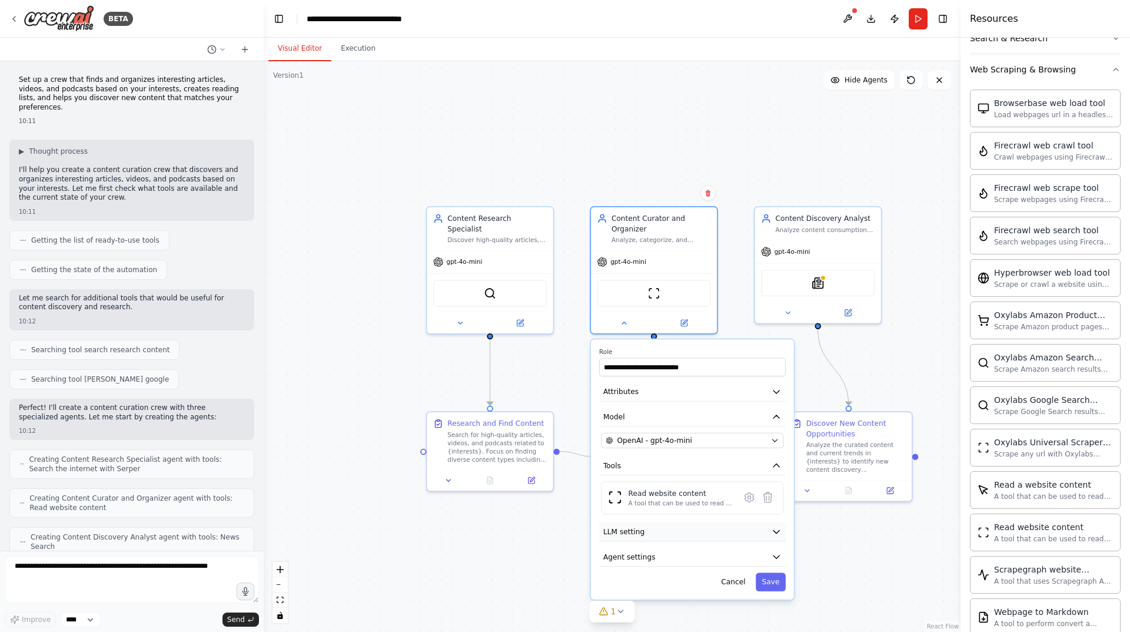
click at [659, 537] on button "LLM setting" at bounding box center [692, 531] width 187 height 19
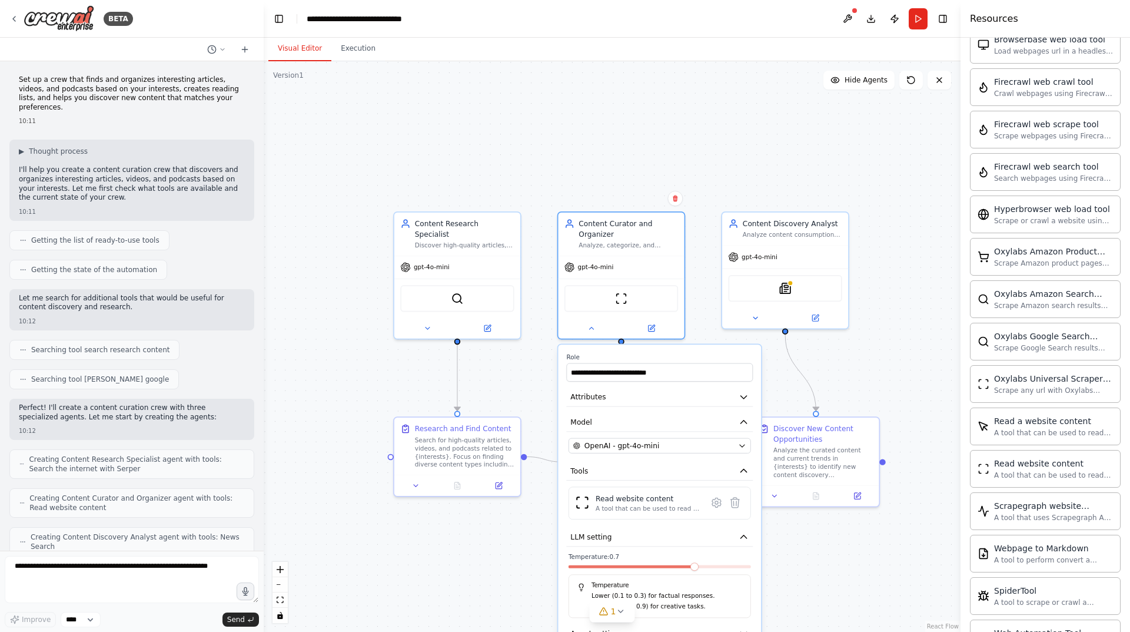
scroll to position [781, 0]
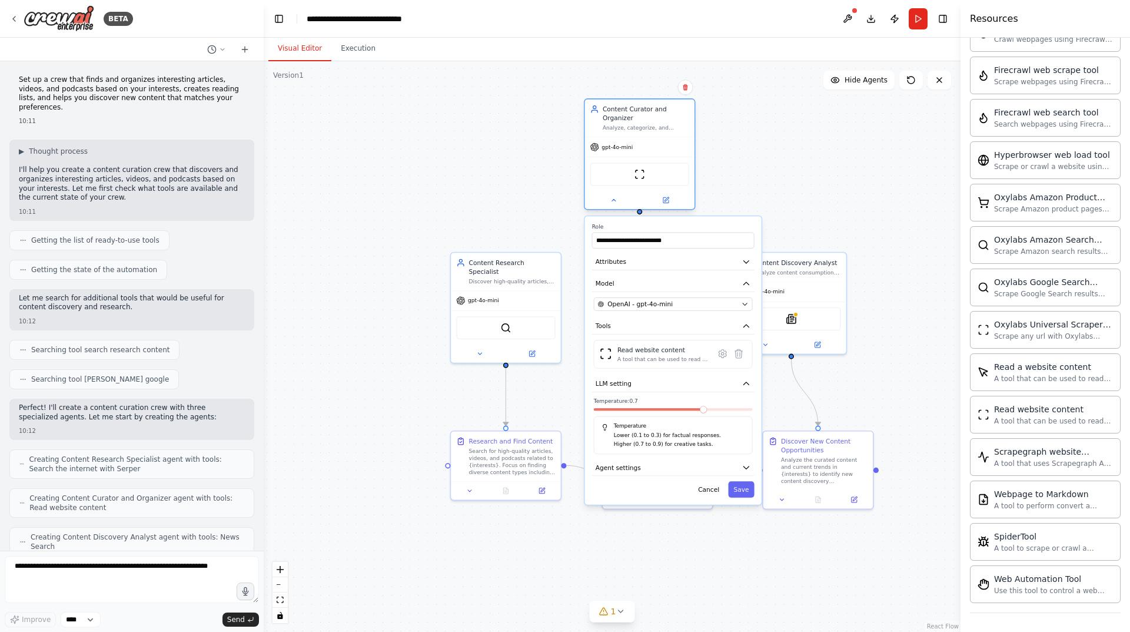
drag, startPoint x: 666, startPoint y: 288, endPoint x: 657, endPoint y: 126, distance: 162.2
click at [657, 126] on div "Content Curator and Organizer Analyze, categorize, and organize discovered cont…" at bounding box center [639, 153] width 111 height 111
click at [671, 363] on div "Read website content A tool that can be used to read a website content." at bounding box center [673, 354] width 159 height 29
click at [719, 493] on button "Cancel" at bounding box center [709, 489] width 32 height 16
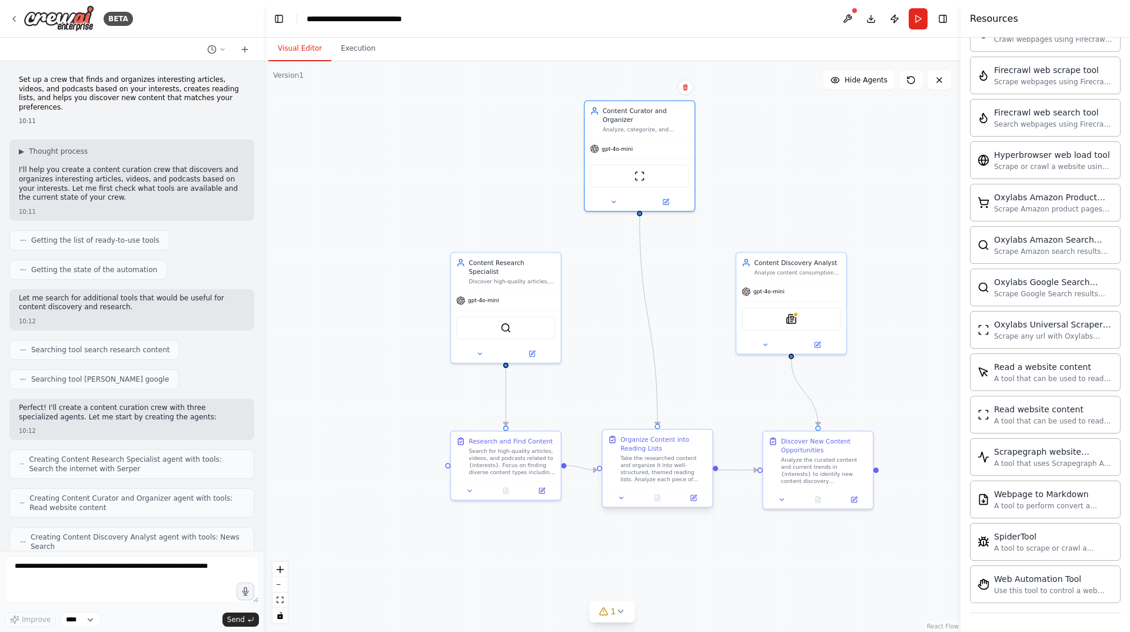
click at [655, 457] on div "Take the researched content and organize it into well-structured, themed readin…" at bounding box center [664, 469] width 87 height 29
click at [696, 502] on button at bounding box center [693, 497] width 31 height 11
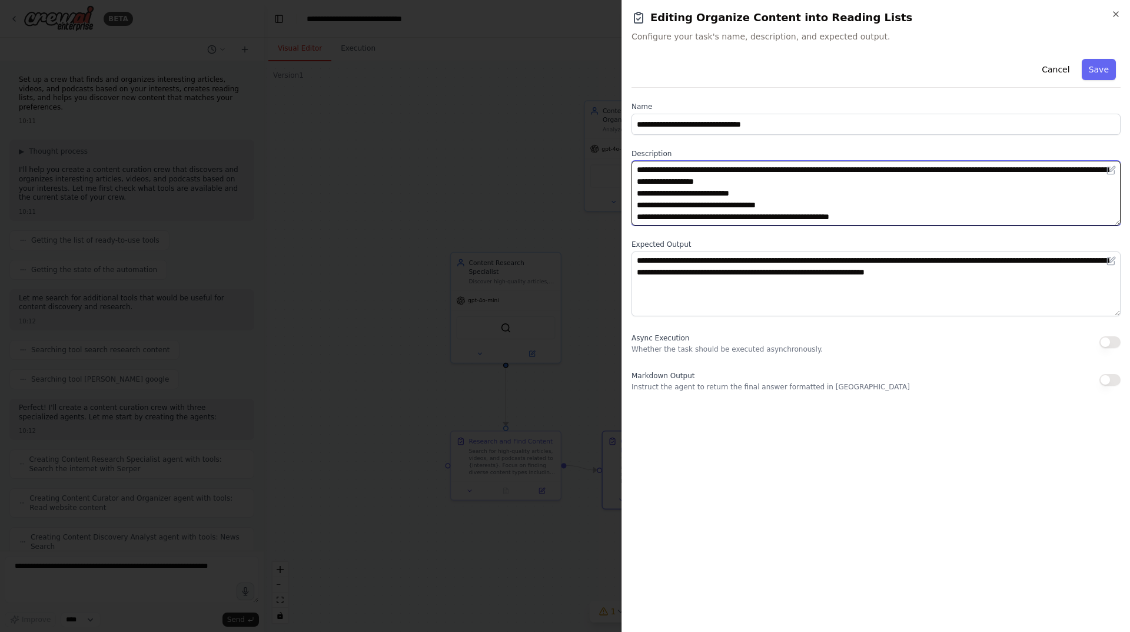
drag, startPoint x: 688, startPoint y: 165, endPoint x: 850, endPoint y: 178, distance: 162.5
click at [850, 178] on textarea "**********" at bounding box center [876, 193] width 489 height 65
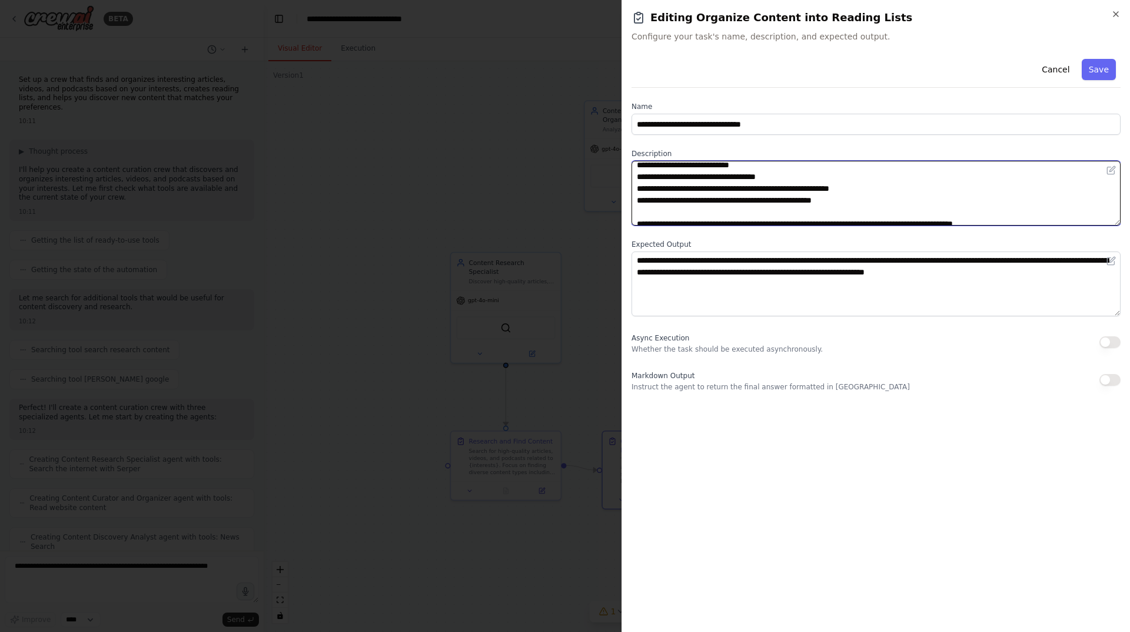
scroll to position [35, 0]
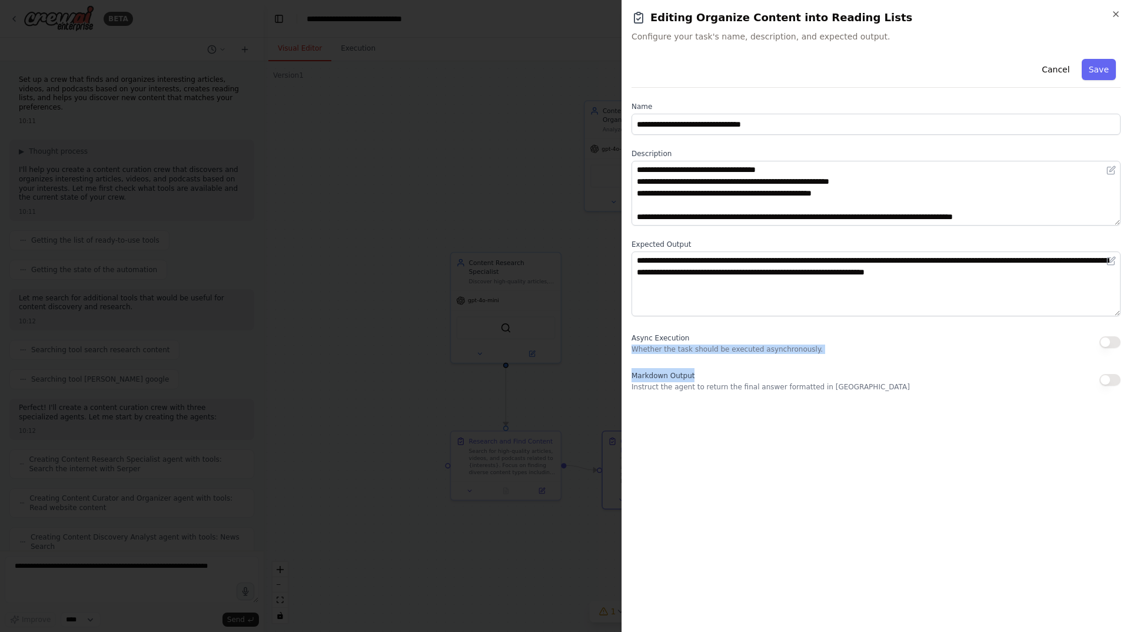
drag, startPoint x: 737, startPoint y: 344, endPoint x: 746, endPoint y: 369, distance: 27.0
click at [746, 369] on div "**********" at bounding box center [876, 222] width 489 height 337
click at [746, 369] on div "Markdown Output Instruct the agent to return the final answer formatted in Mark…" at bounding box center [771, 380] width 278 height 24
click at [1118, 12] on icon "button" at bounding box center [1116, 14] width 5 height 5
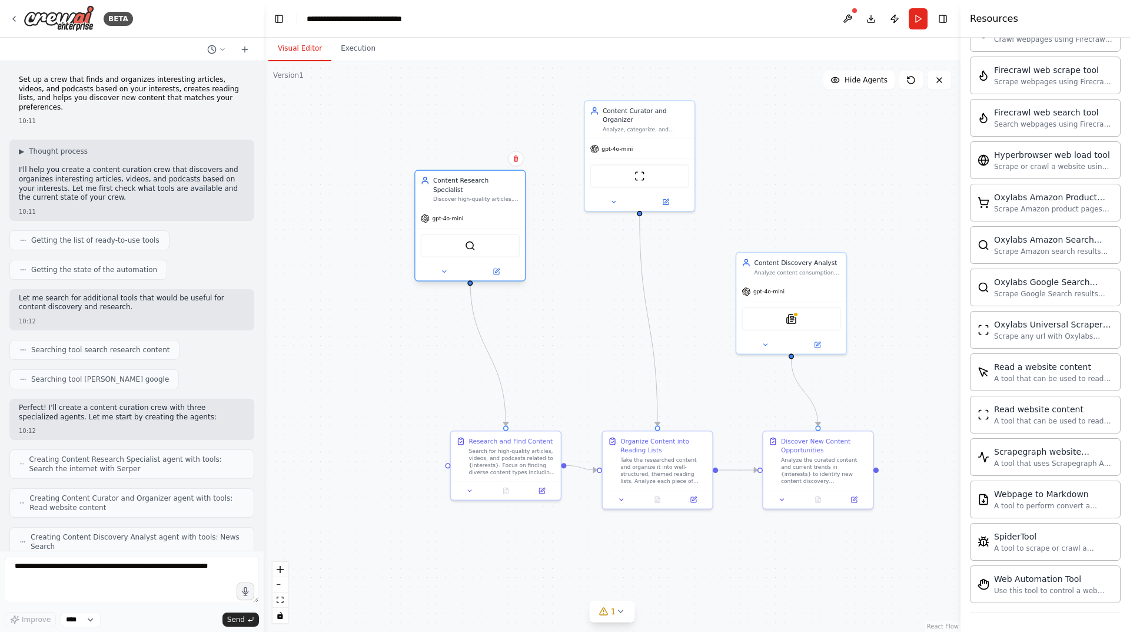
drag, startPoint x: 490, startPoint y: 274, endPoint x: 450, endPoint y: 191, distance: 92.4
click at [450, 191] on div "Content Research Specialist Discover high-quality articles, videos, and podcast…" at bounding box center [471, 190] width 110 height 38
click at [450, 195] on div "Discover high-quality articles, videos, and podcasts related to {interests} by …" at bounding box center [476, 198] width 87 height 7
drag, startPoint x: 654, startPoint y: 122, endPoint x: 658, endPoint y: 195, distance: 73.7
click at [658, 195] on div "Content Curator and Organizer Analyze, categorize, and organize discovered cont…" at bounding box center [646, 189] width 87 height 26
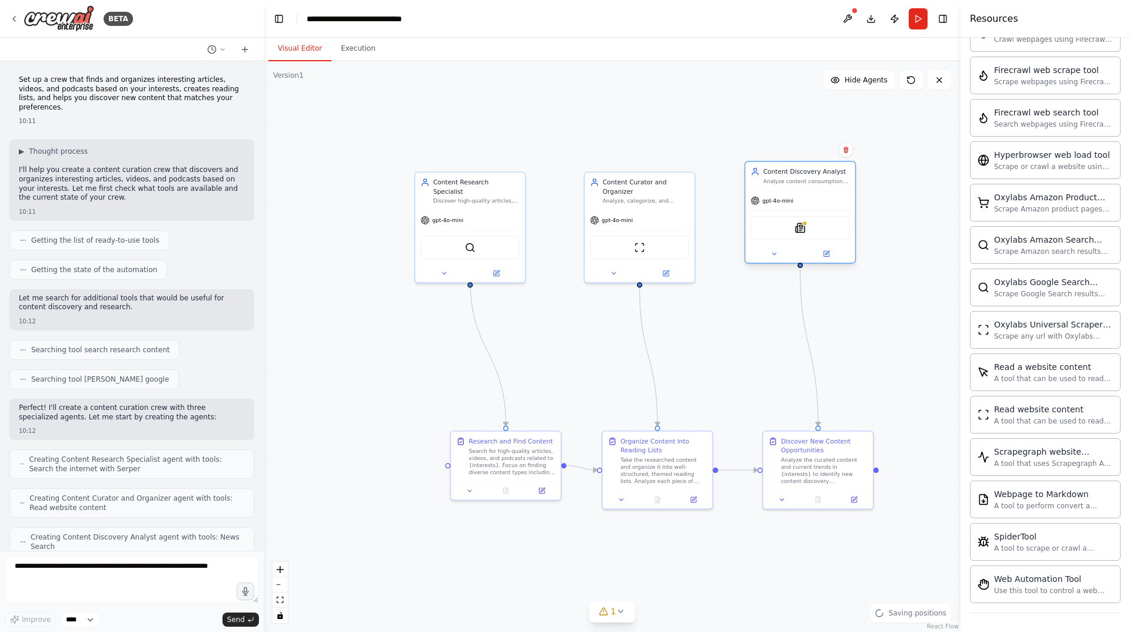
drag, startPoint x: 800, startPoint y: 274, endPoint x: 811, endPoint y: 181, distance: 93.8
click at [811, 181] on div "Content Discovery Analyst Analyze content consumption patterns and preferences …" at bounding box center [800, 176] width 110 height 29
click at [477, 197] on div "Content Research Specialist Discover high-quality articles, videos, and podcast…" at bounding box center [471, 190] width 110 height 38
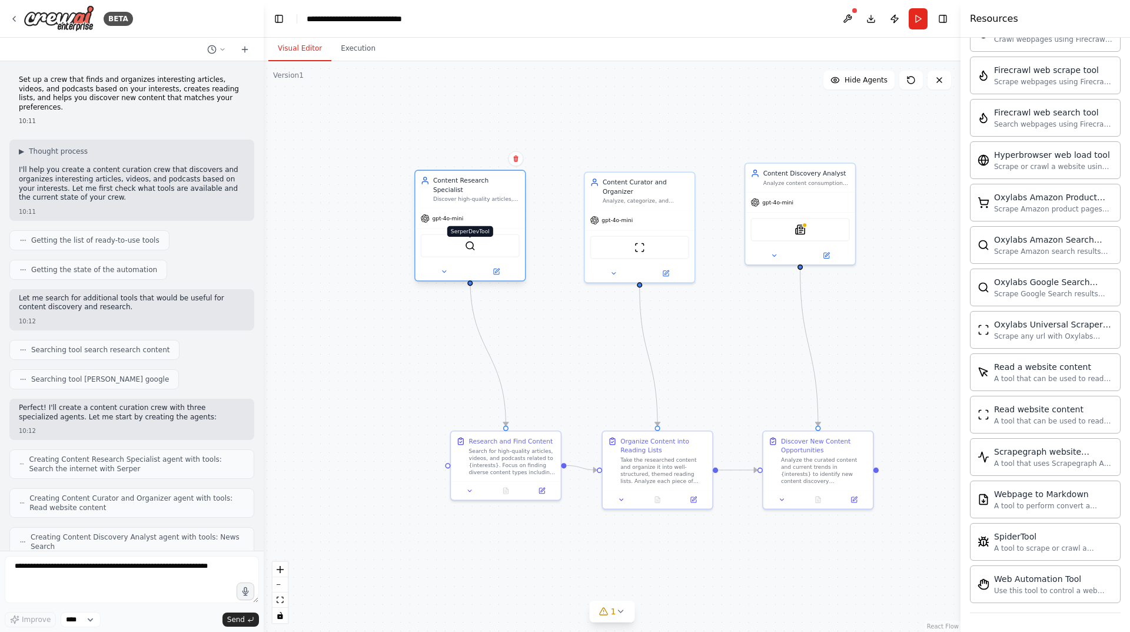
click at [469, 240] on img at bounding box center [470, 245] width 11 height 11
click at [475, 240] on img at bounding box center [470, 245] width 11 height 11
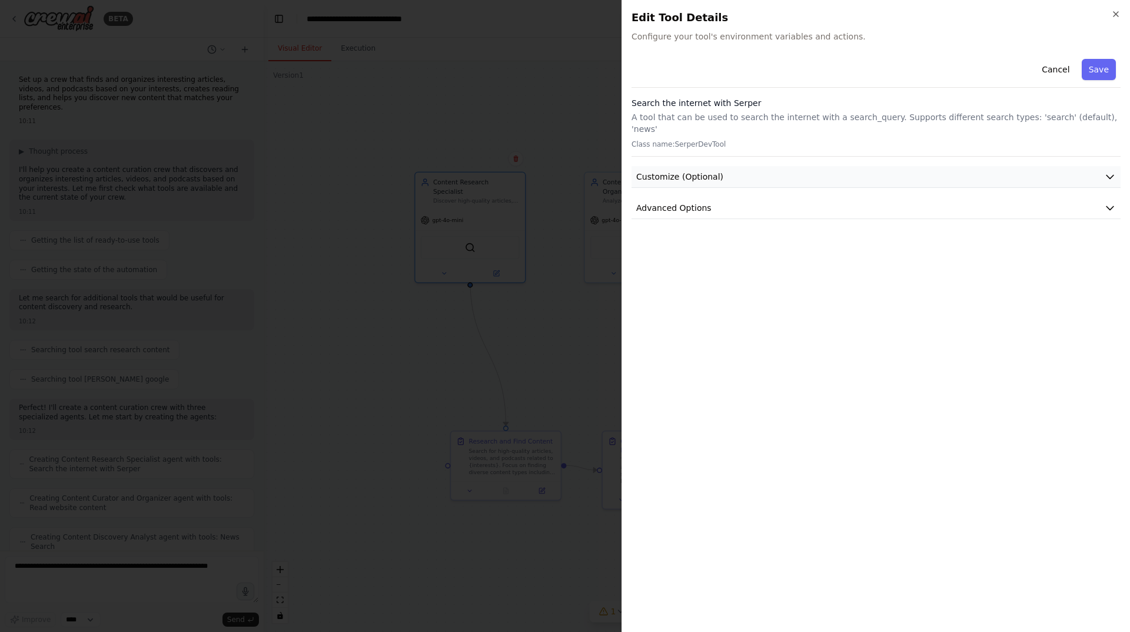
click at [715, 171] on span "Customize (Optional)" at bounding box center [679, 177] width 87 height 12
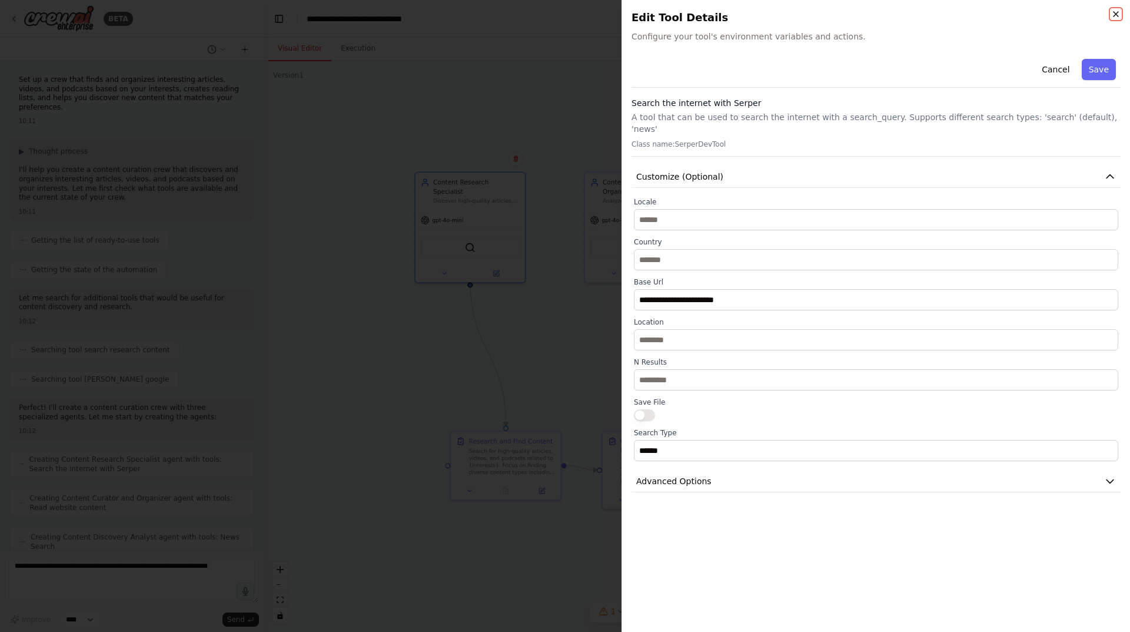
click at [1112, 14] on icon "button" at bounding box center [1116, 13] width 9 height 9
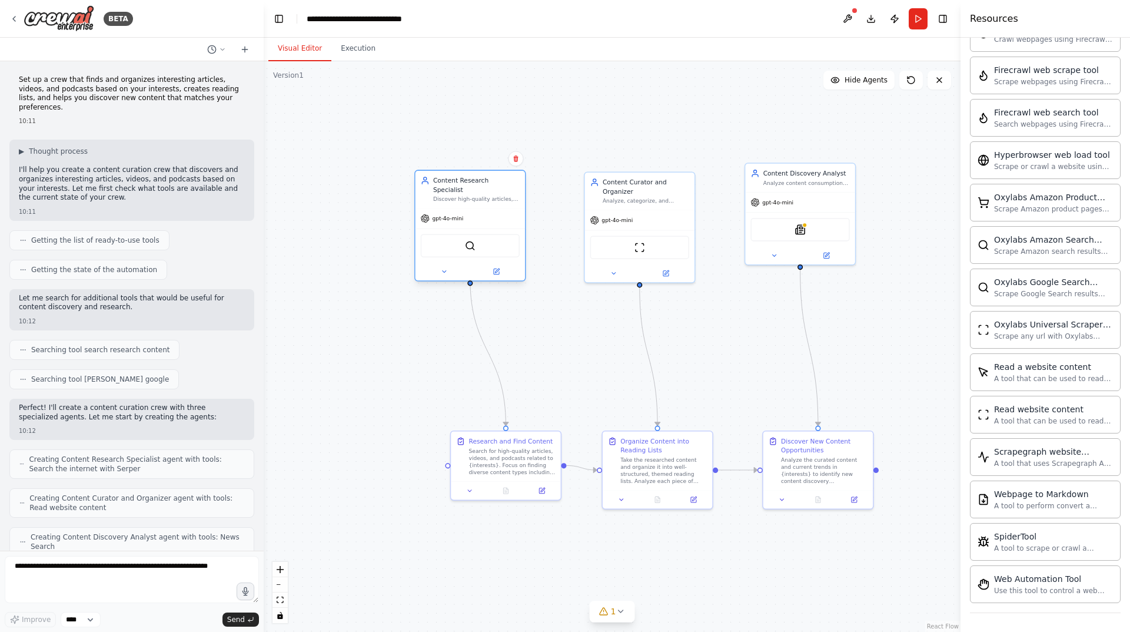
click at [492, 217] on div "gpt-4o-mini" at bounding box center [471, 217] width 110 height 19
click at [493, 208] on div "gpt-4o-mini" at bounding box center [471, 217] width 110 height 19
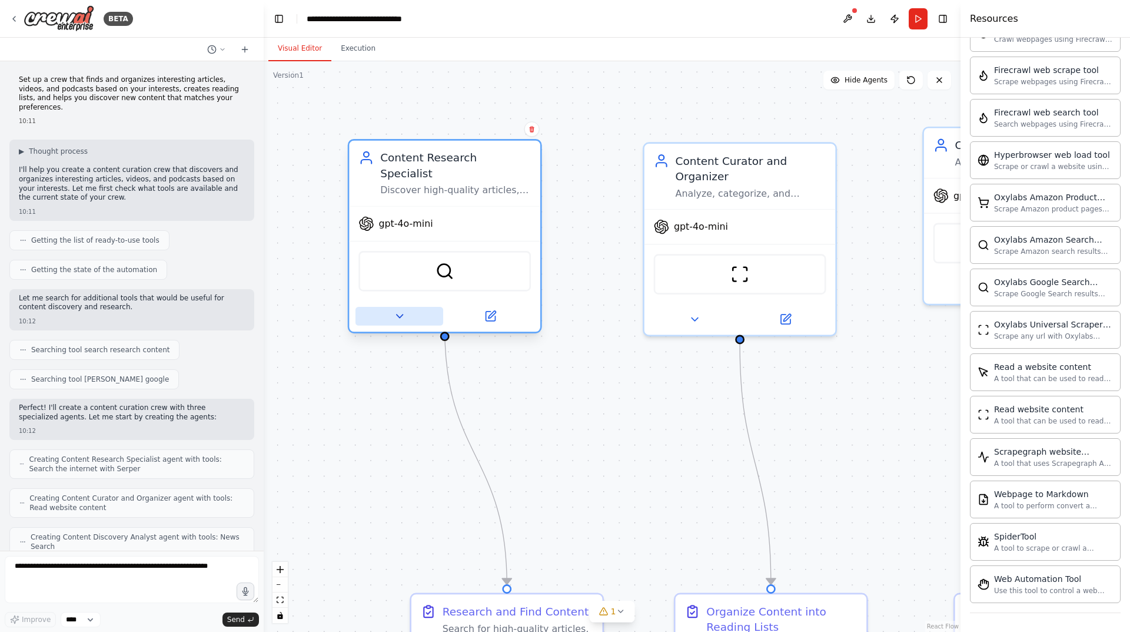
click at [410, 307] on button at bounding box center [400, 316] width 88 height 19
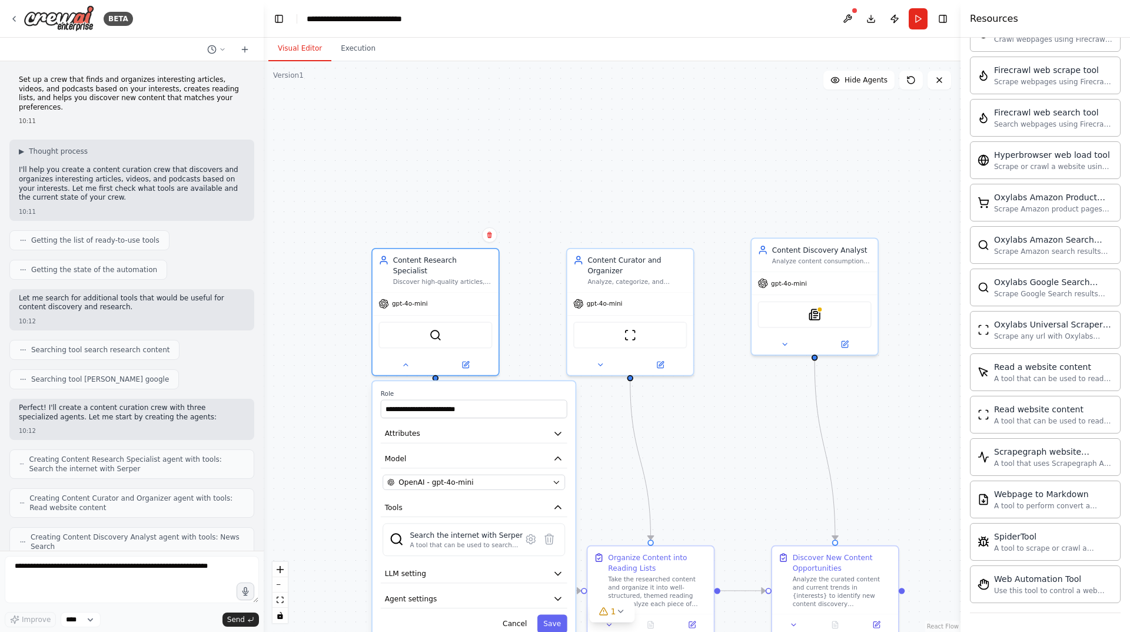
click at [629, 186] on div ".deletable-edge-delete-btn { width: 20px; height: 20px; border: 0px solid #ffff…" at bounding box center [612, 346] width 697 height 571
click at [403, 357] on button at bounding box center [406, 363] width 58 height 12
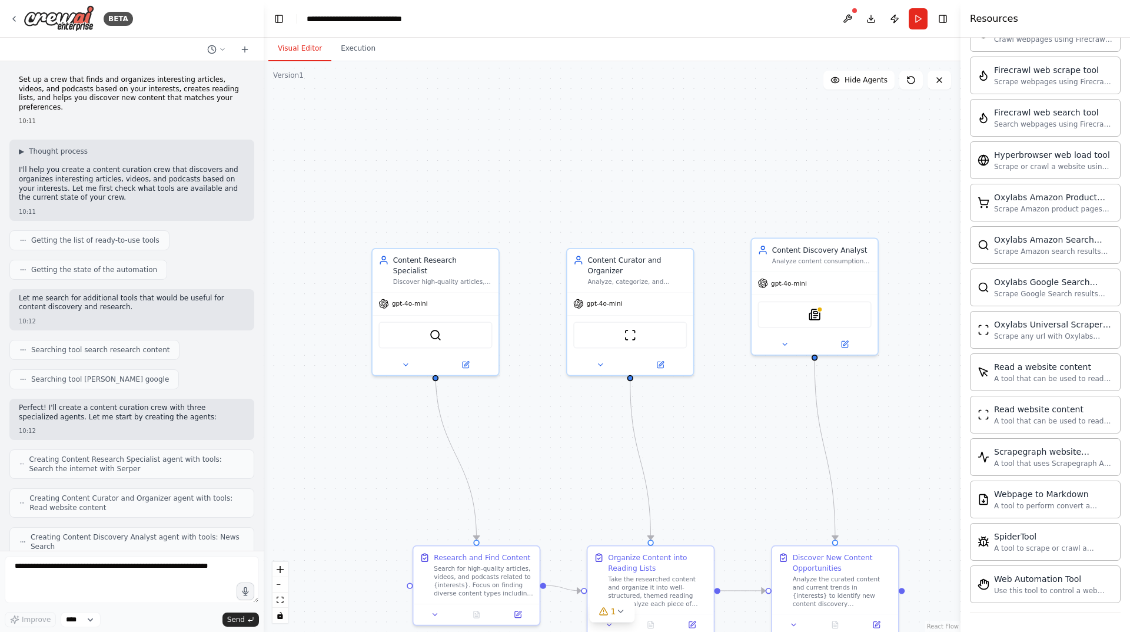
click at [533, 200] on div ".deletable-edge-delete-btn { width: 20px; height: 20px; border: 0px solid #ffff…" at bounding box center [612, 346] width 697 height 571
click at [1052, 377] on div "A tool that can be used to read a website content." at bounding box center [1053, 377] width 119 height 9
click at [426, 330] on div "SerperDevTool ScrapeElementFromWebsiteTool" at bounding box center [436, 333] width 114 height 26
click at [392, 358] on button at bounding box center [406, 363] width 58 height 12
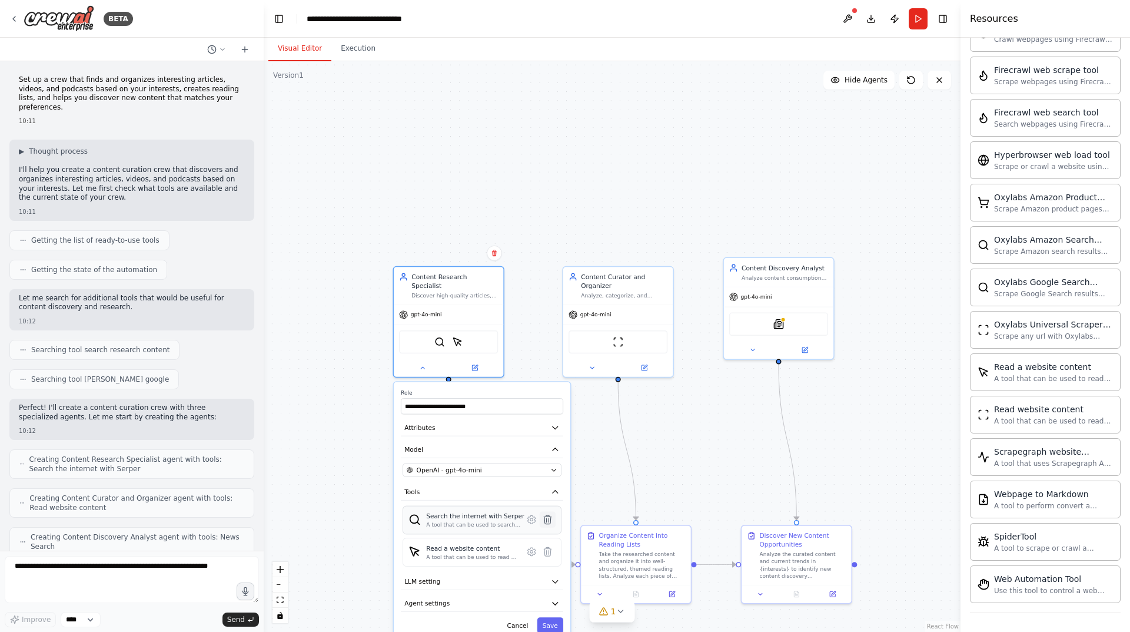
click at [547, 515] on icon at bounding box center [548, 519] width 8 height 9
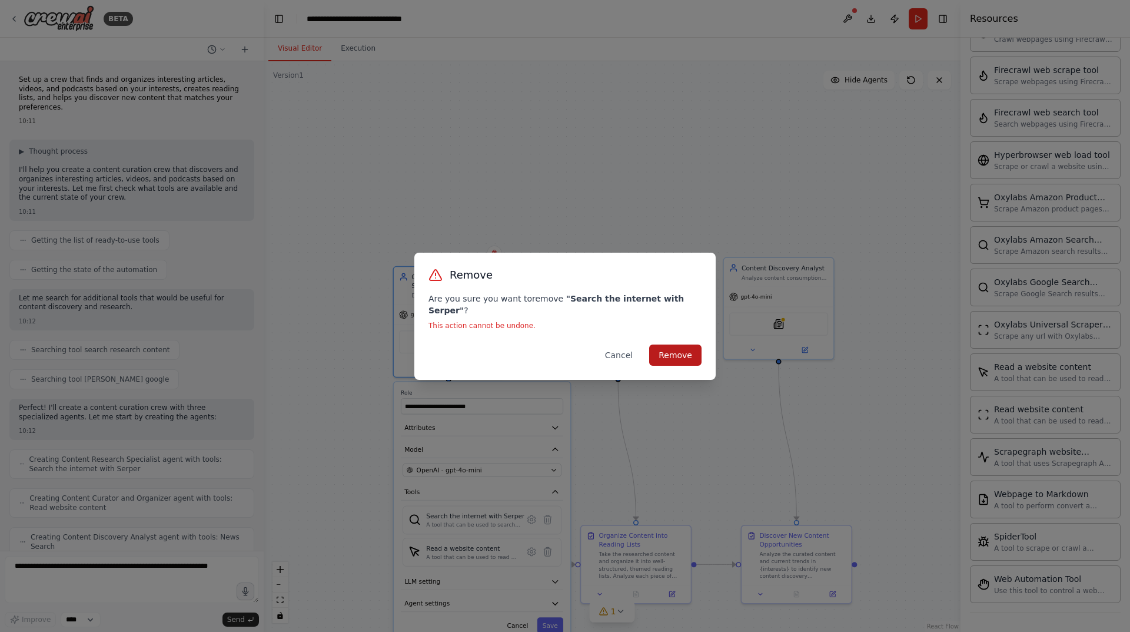
click at [681, 344] on button "Remove" at bounding box center [675, 354] width 52 height 21
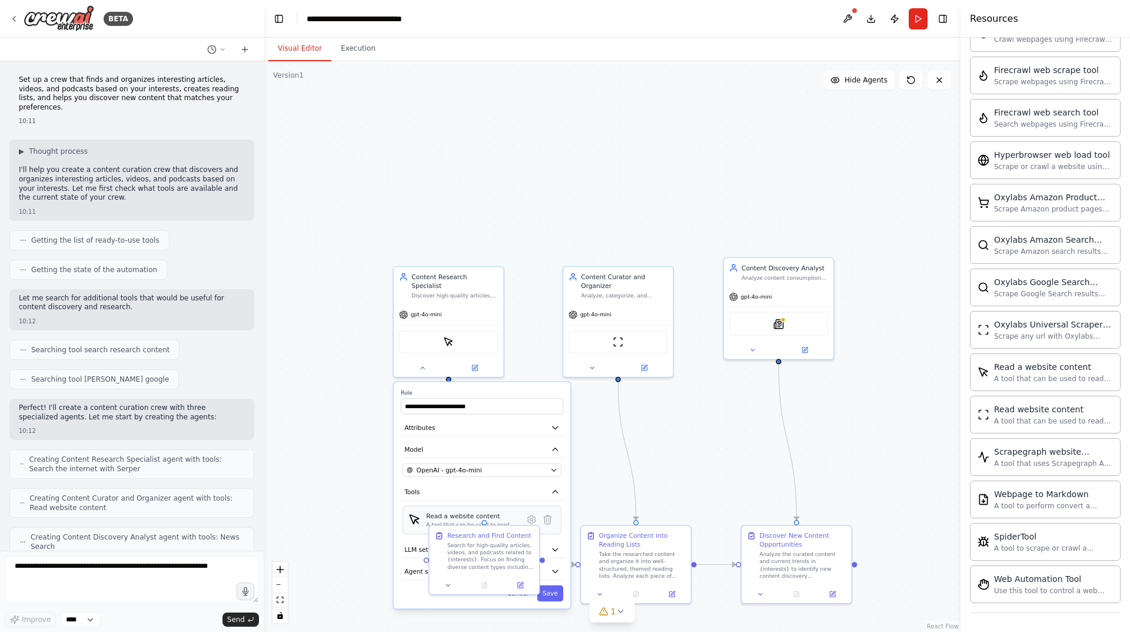
click at [488, 521] on div "A tool that can be used to read a website content." at bounding box center [472, 524] width 92 height 7
click at [444, 589] on div at bounding box center [485, 583] width 110 height 18
click at [448, 589] on div at bounding box center [485, 583] width 110 height 18
click at [449, 580] on icon at bounding box center [448, 583] width 7 height 7
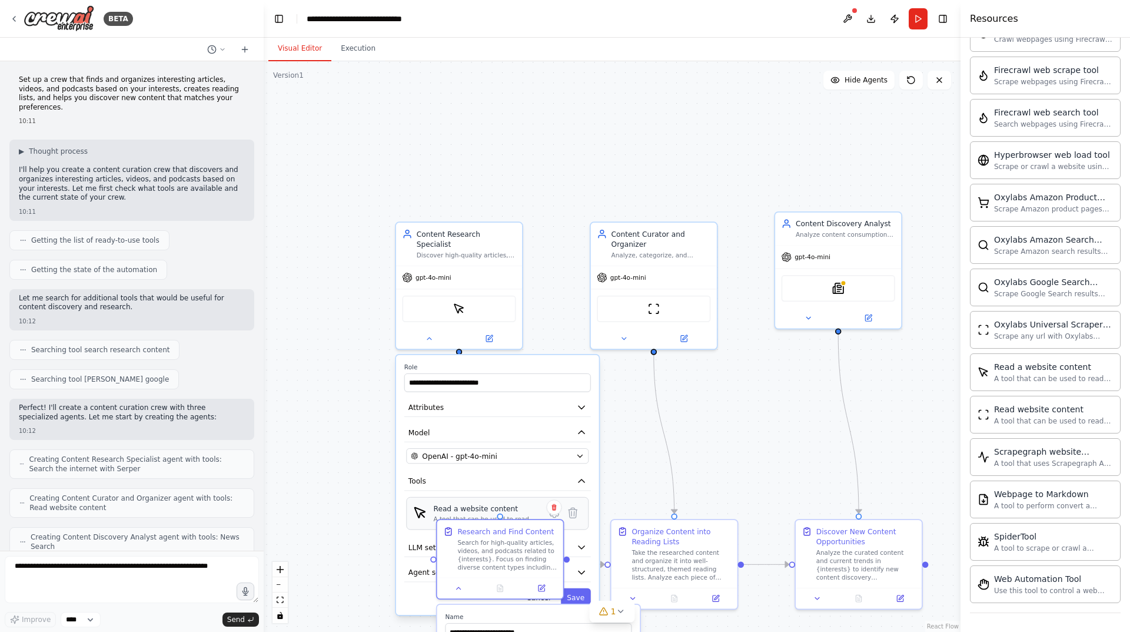
click at [491, 514] on div "Read a website content A tool that can be used to read a website content." at bounding box center [497, 513] width 183 height 33
click at [454, 591] on button at bounding box center [459, 586] width 35 height 12
click at [546, 591] on button at bounding box center [541, 586] width 35 height 12
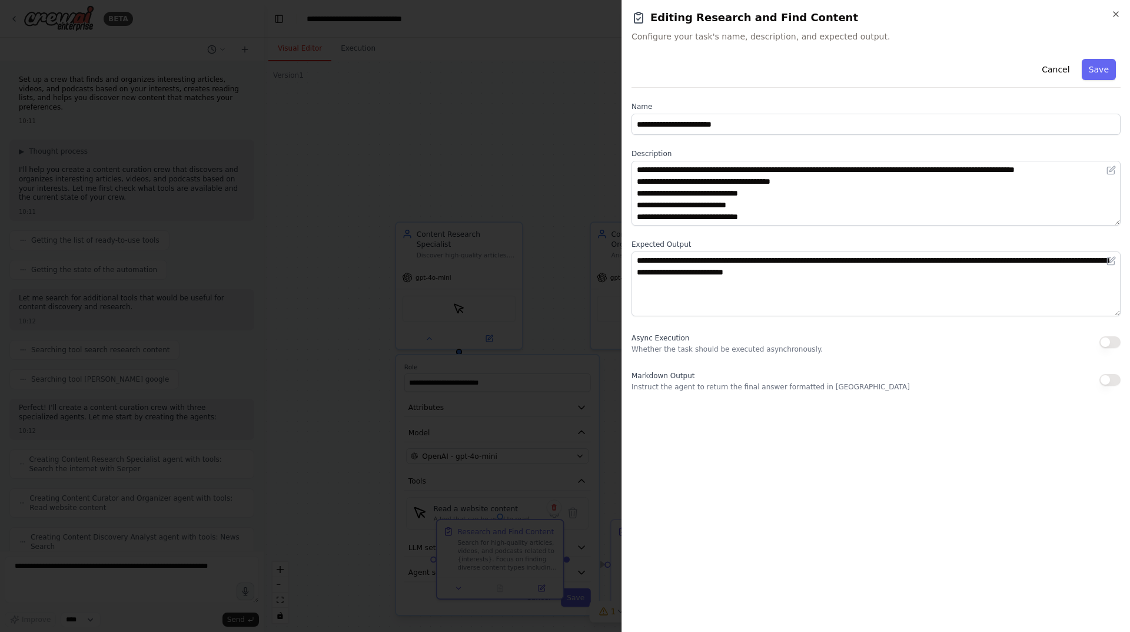
click at [516, 177] on div at bounding box center [565, 316] width 1130 height 632
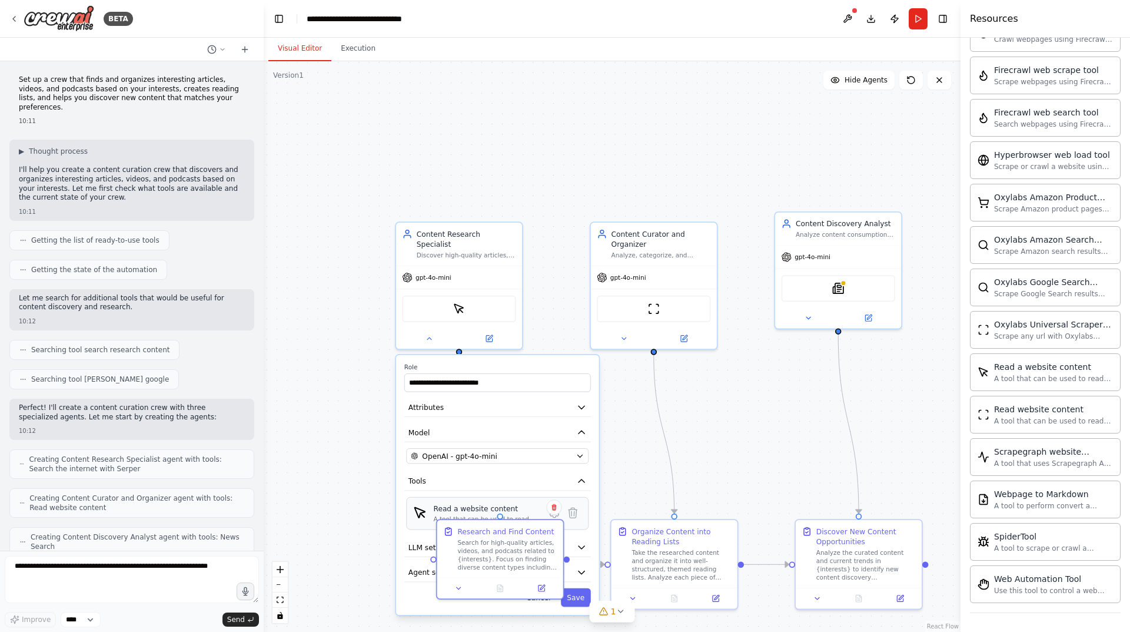
click at [481, 516] on div "Read a website content A tool that can be used to read a website content." at bounding box center [497, 513] width 183 height 33
click at [482, 515] on div "Read a website content A tool that can be used to read a website content." at bounding box center [497, 513] width 183 height 33
click at [345, 485] on div ".deletable-edge-delete-btn { width: 20px; height: 20px; border: 0px solid #ffff…" at bounding box center [612, 346] width 697 height 571
click at [435, 407] on div "**********" at bounding box center [497, 485] width 203 height 260
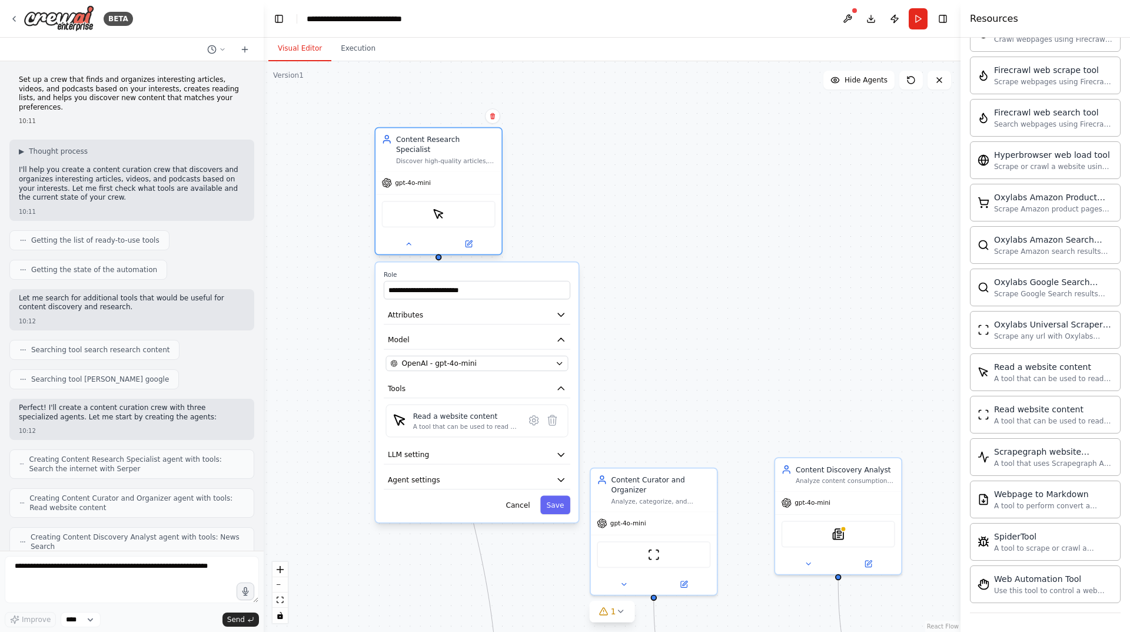
drag, startPoint x: 495, startPoint y: 244, endPoint x: 473, endPoint y: 157, distance: 90.3
click at [473, 157] on div "Discover high-quality articles, videos, and podcasts related to {interests} by …" at bounding box center [446, 161] width 100 height 8
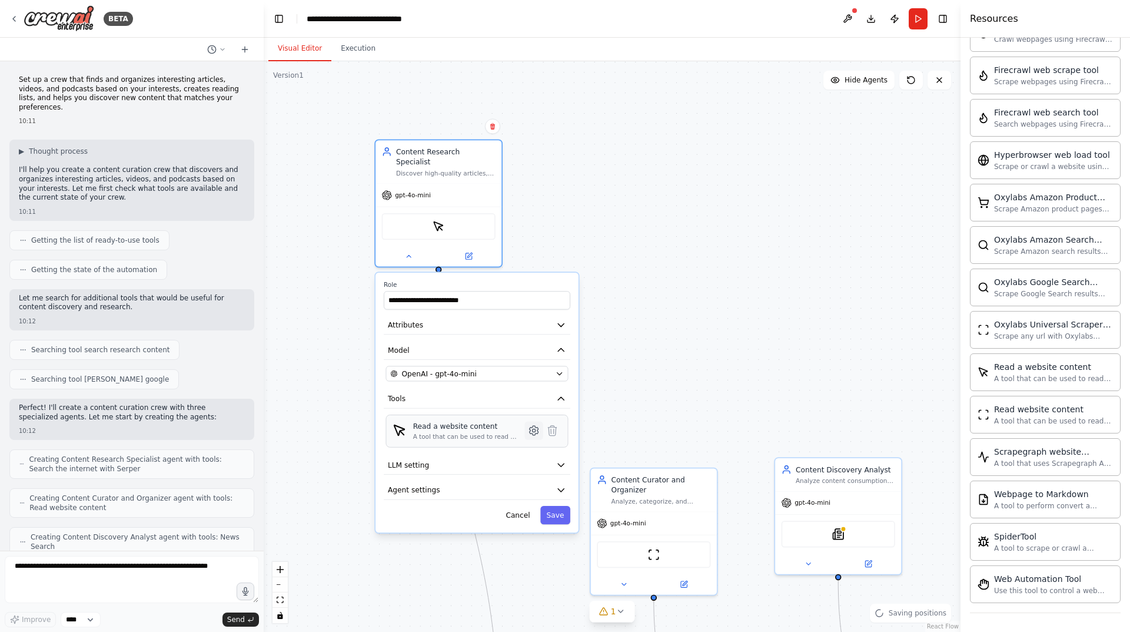
click at [533, 426] on icon at bounding box center [534, 430] width 9 height 9
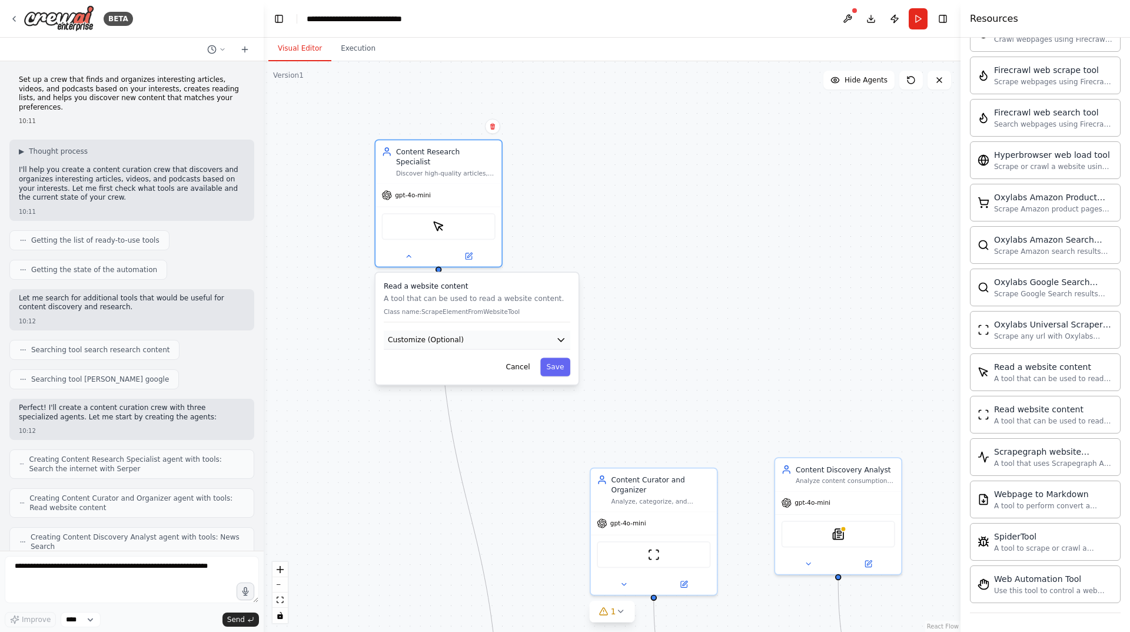
click at [560, 339] on icon "button" at bounding box center [561, 340] width 6 height 3
click at [509, 368] on input "text" at bounding box center [477, 377] width 183 height 18
click at [473, 405] on input "text" at bounding box center [477, 412] width 183 height 18
click at [562, 334] on icon "button" at bounding box center [561, 339] width 10 height 10
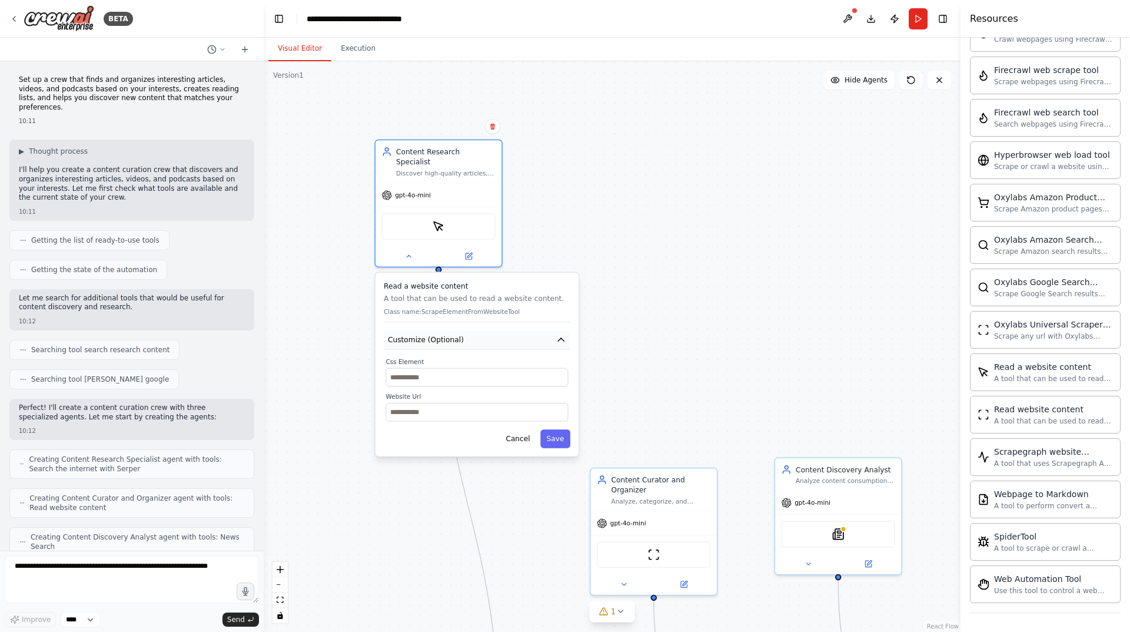
click at [562, 334] on icon "button" at bounding box center [561, 339] width 10 height 10
click at [1012, 463] on div "A tool that uses Scrapegraph AI to intelligently scrape website content." at bounding box center [1053, 462] width 119 height 9
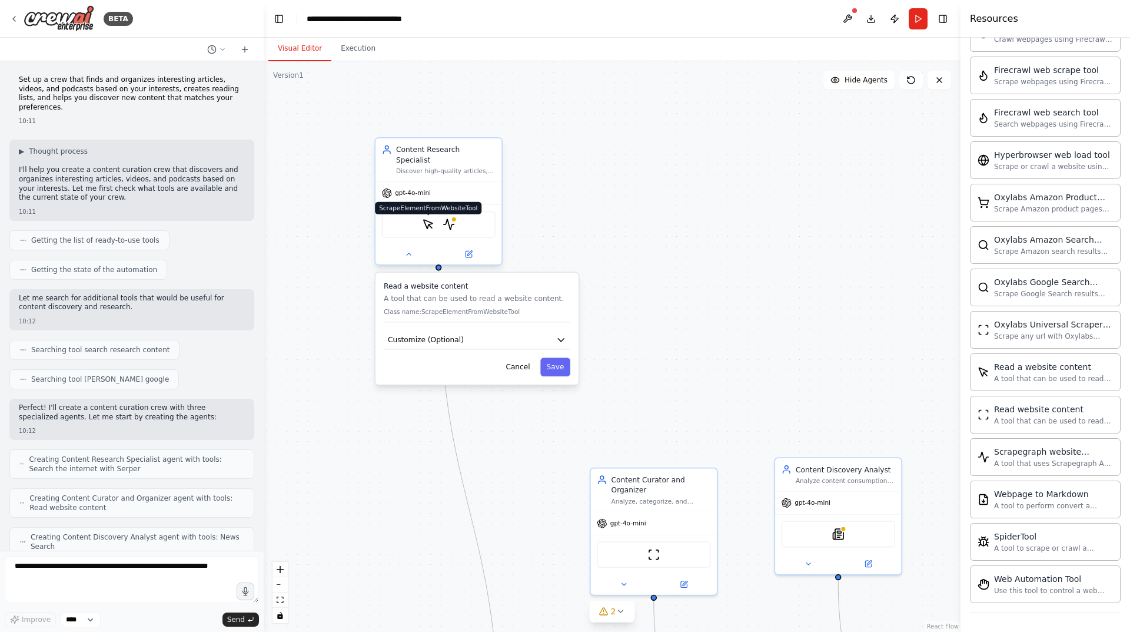
click at [430, 218] on img at bounding box center [428, 224] width 12 height 12
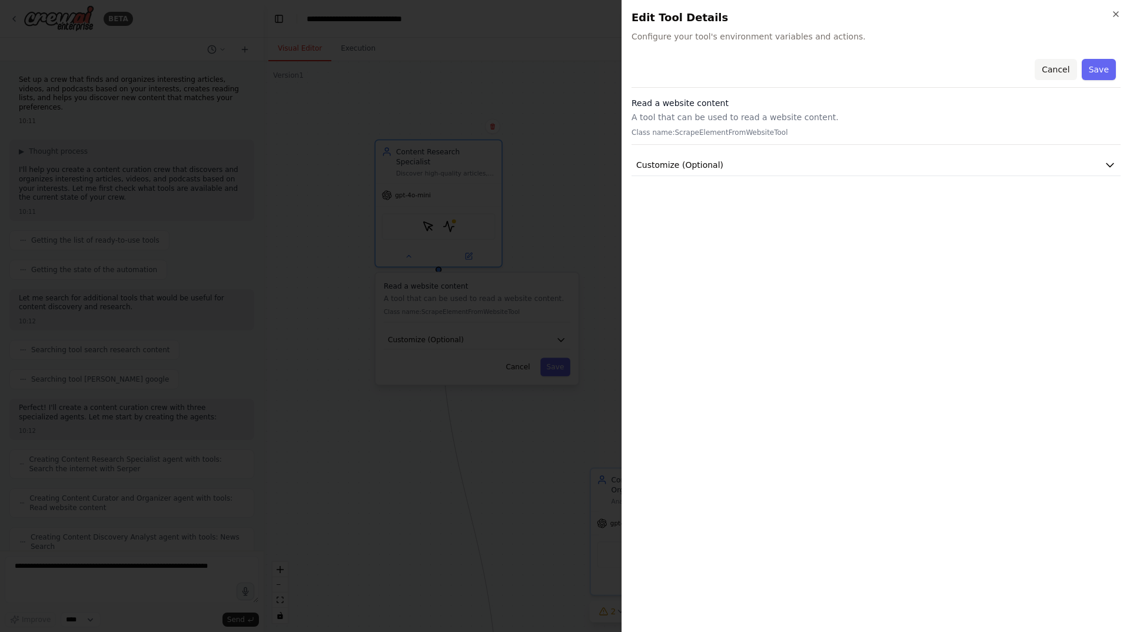
click at [1044, 66] on button "Cancel" at bounding box center [1056, 69] width 42 height 21
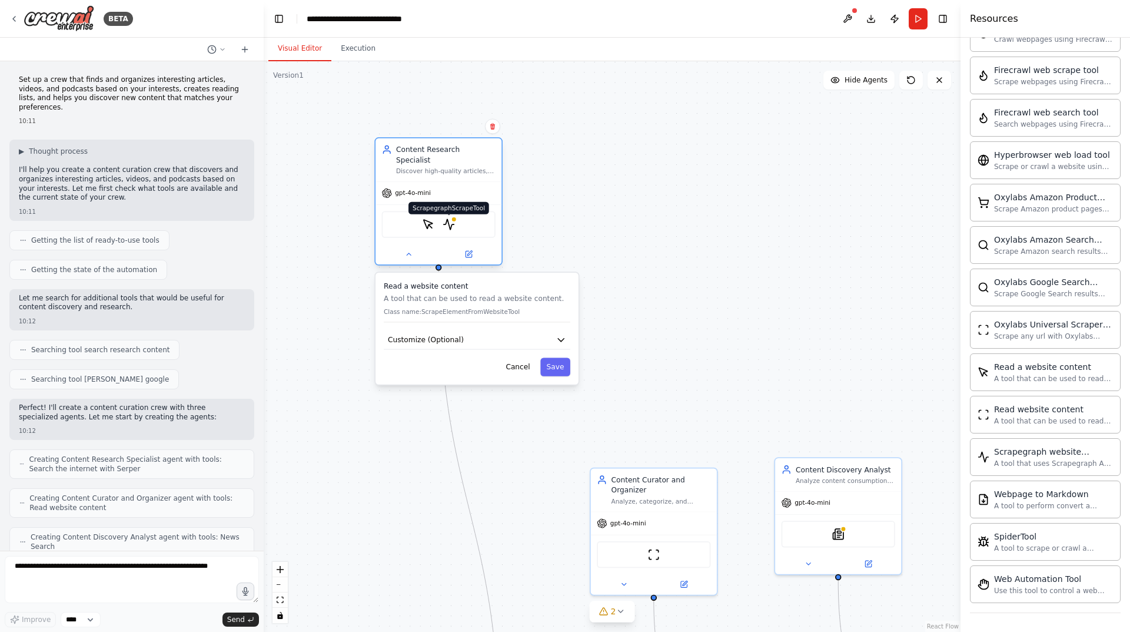
click at [447, 218] on img at bounding box center [449, 224] width 12 height 12
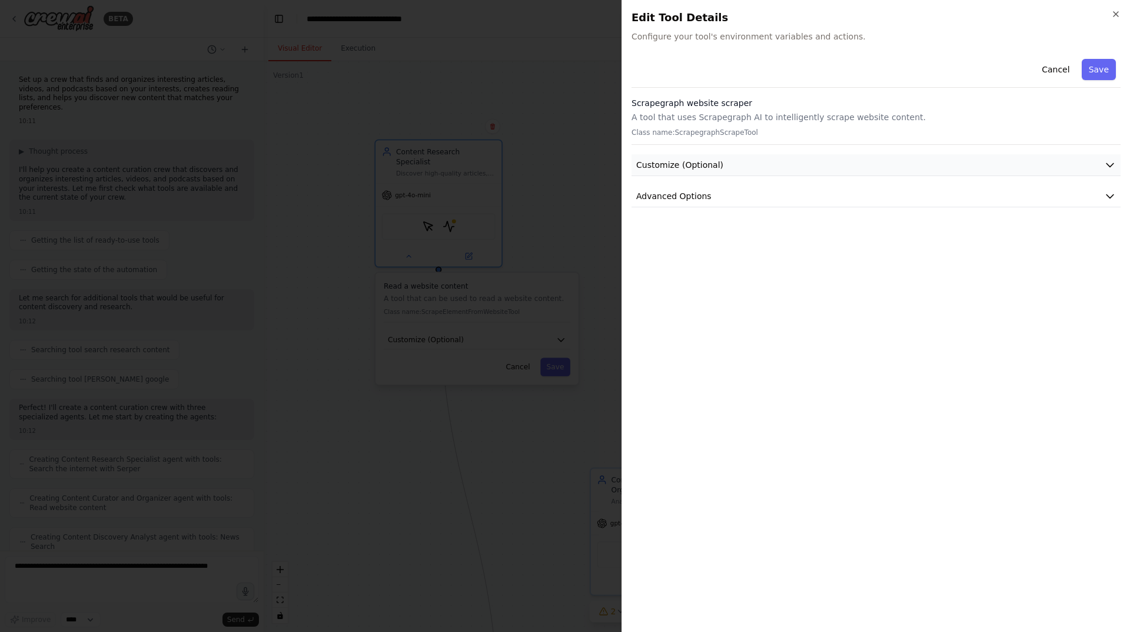
click at [688, 158] on button "Customize (Optional)" at bounding box center [876, 165] width 489 height 22
click at [695, 349] on span "Advanced Options" at bounding box center [673, 349] width 75 height 12
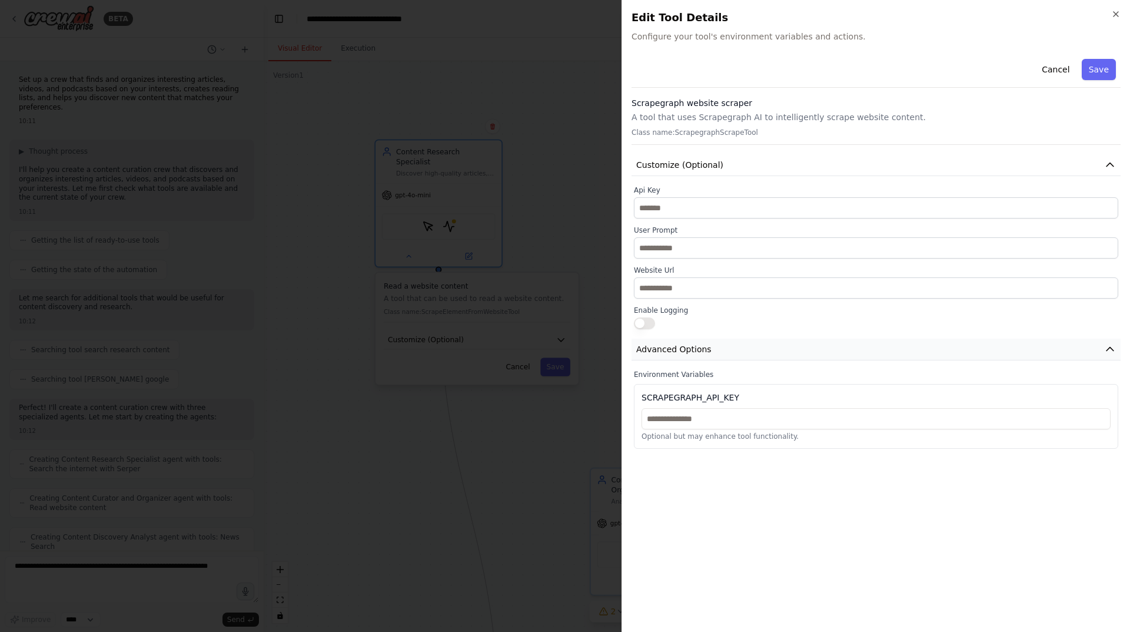
click at [695, 349] on span "Advanced Options" at bounding box center [673, 349] width 75 height 12
click at [652, 104] on h3 "Scrapegraph website scraper" at bounding box center [876, 103] width 489 height 12
copy h3 "Scrapegraph"
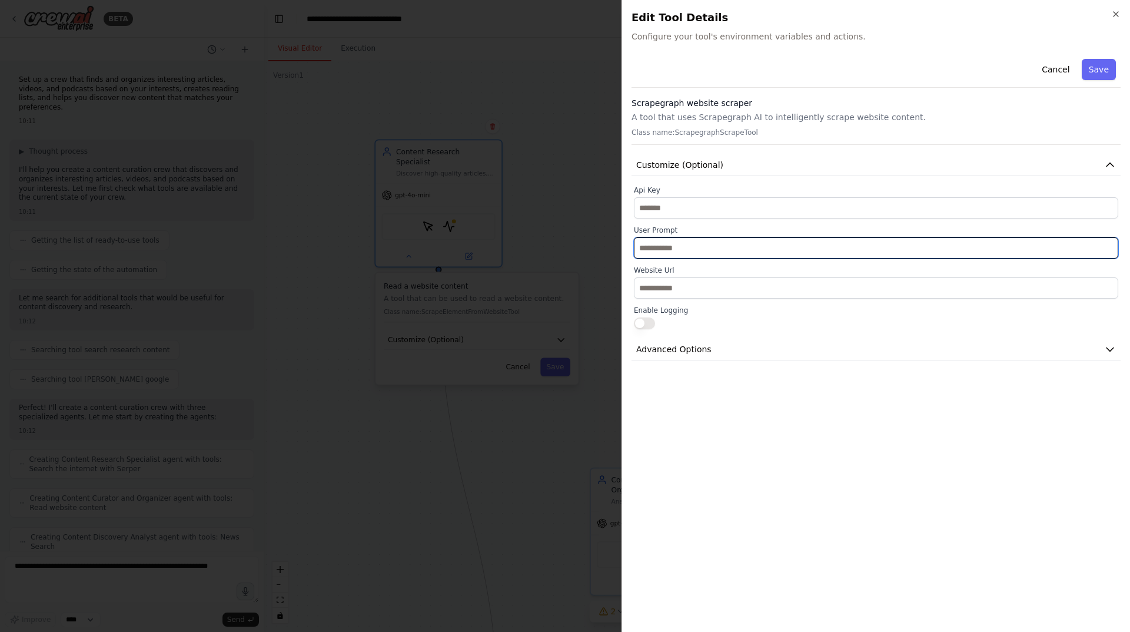
click at [755, 241] on input "text" at bounding box center [876, 247] width 485 height 21
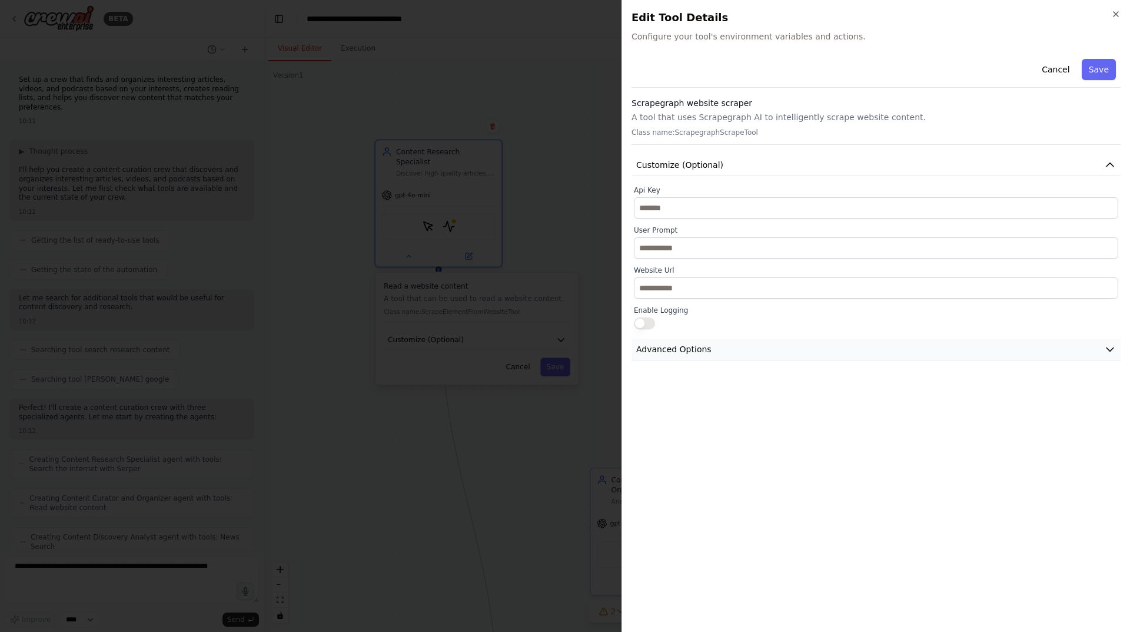
click at [718, 350] on button "Advanced Options" at bounding box center [876, 350] width 489 height 22
click at [718, 346] on button "Advanced Options" at bounding box center [876, 350] width 489 height 22
